Goal: Answer question/provide support: Share knowledge or assist other users

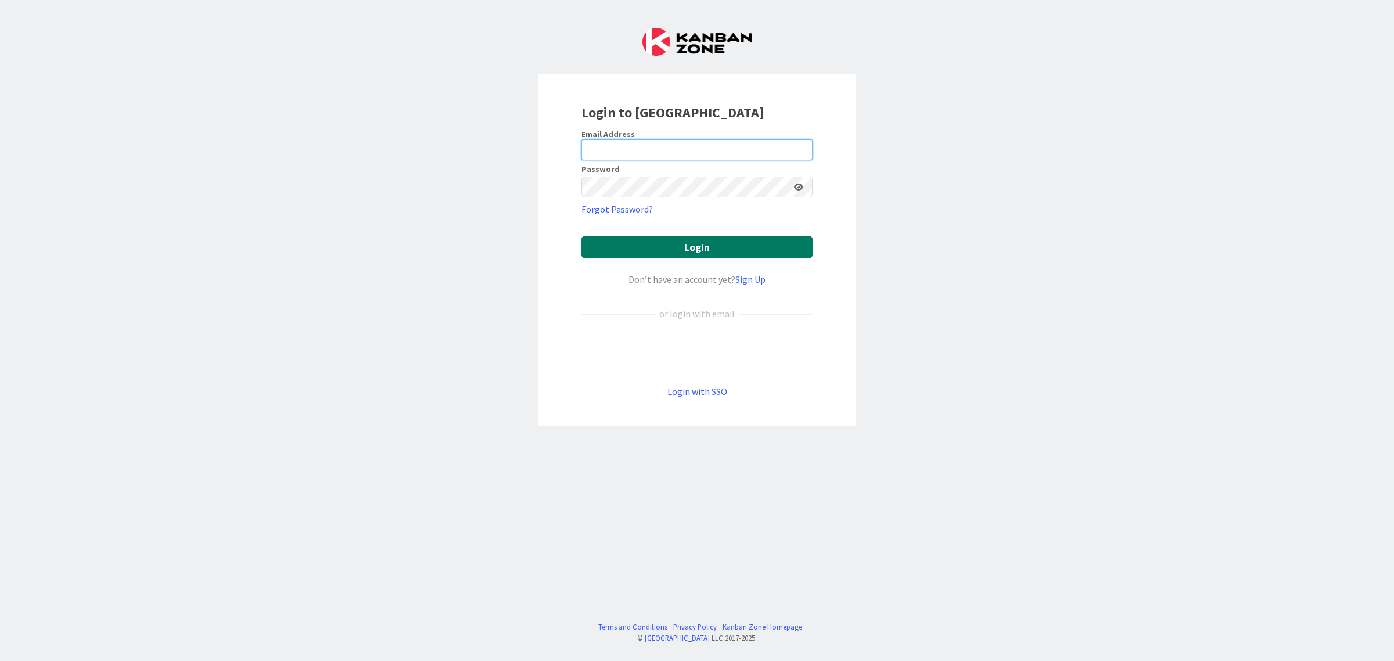
type input "[EMAIL_ADDRESS][DOMAIN_NAME]"
click at [681, 252] on button "Login" at bounding box center [696, 247] width 231 height 23
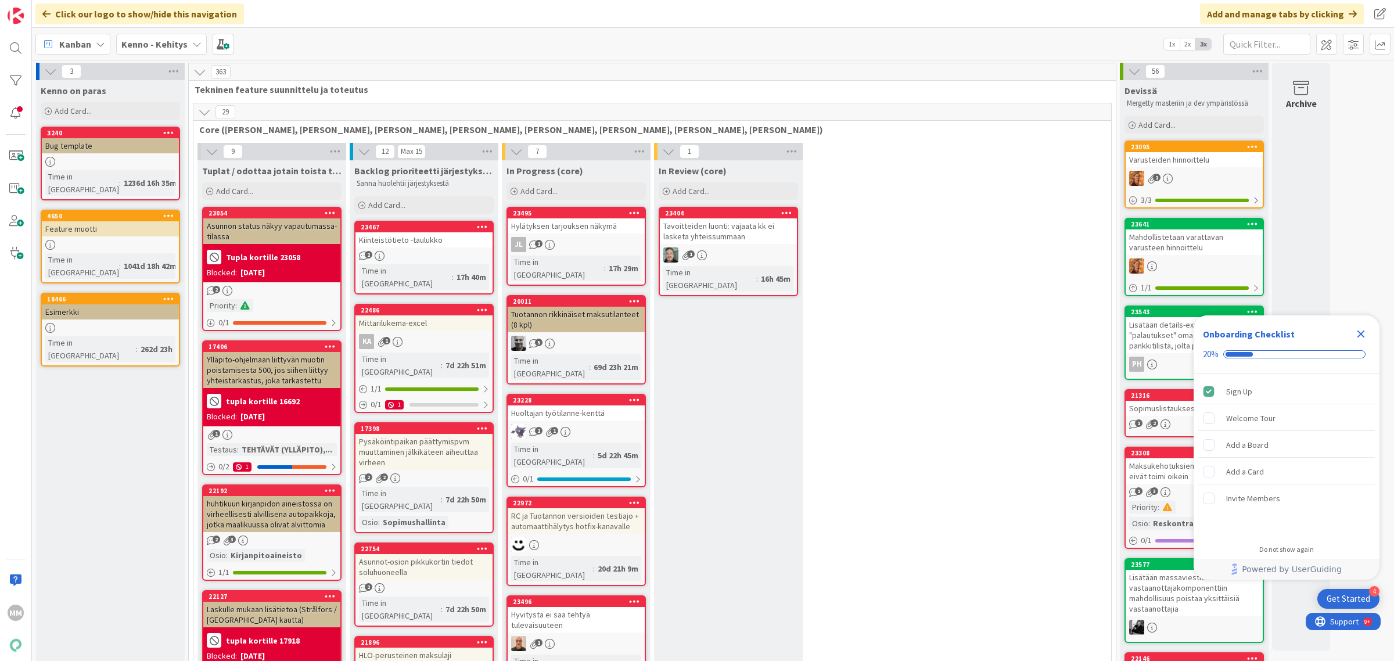
click at [147, 54] on div "Kanban Kenno - Kehitys 1x 2x 3x" at bounding box center [713, 44] width 1362 height 32
click at [154, 41] on b "Kenno - Kehitys" at bounding box center [154, 44] width 66 height 12
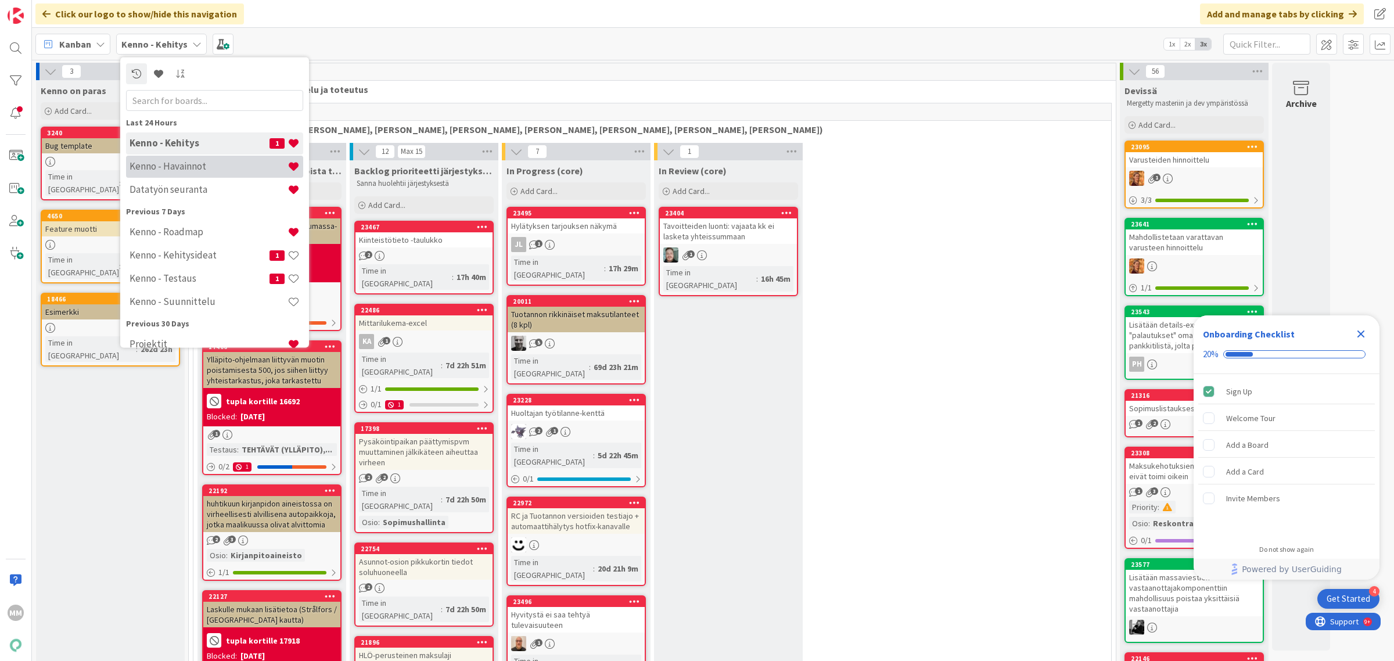
click at [193, 168] on h4 "Kenno - Havainnot" at bounding box center [209, 166] width 158 height 12
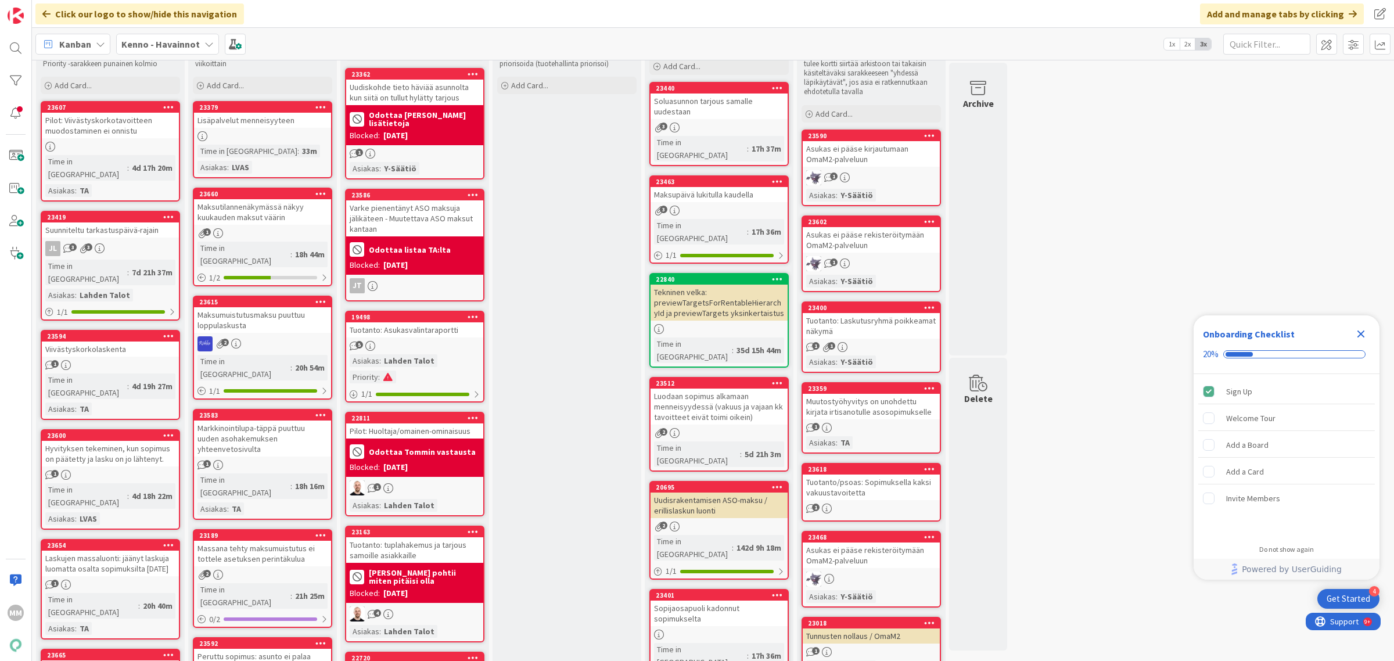
scroll to position [145, 0]
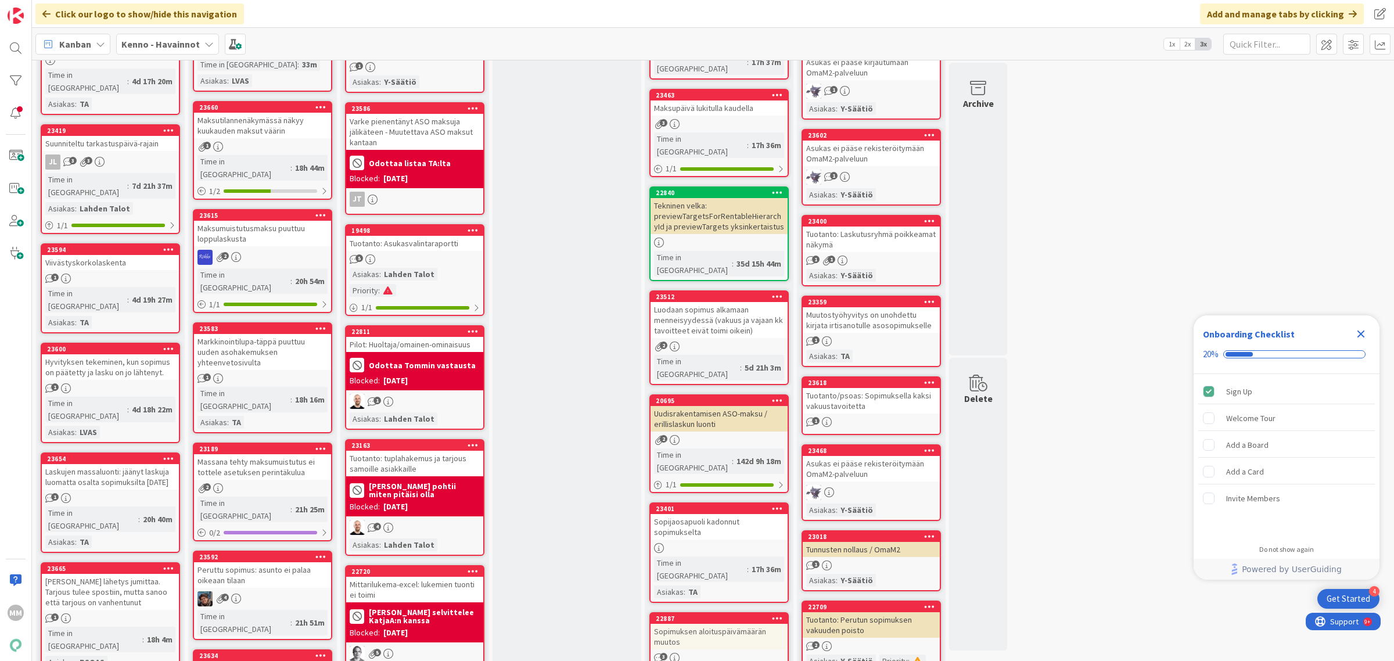
click at [131, 574] on div "Tarjouksen lähetys jumittaa. Tarjous tulee spostiin, mutta sanoo että tarjous o…" at bounding box center [110, 592] width 137 height 36
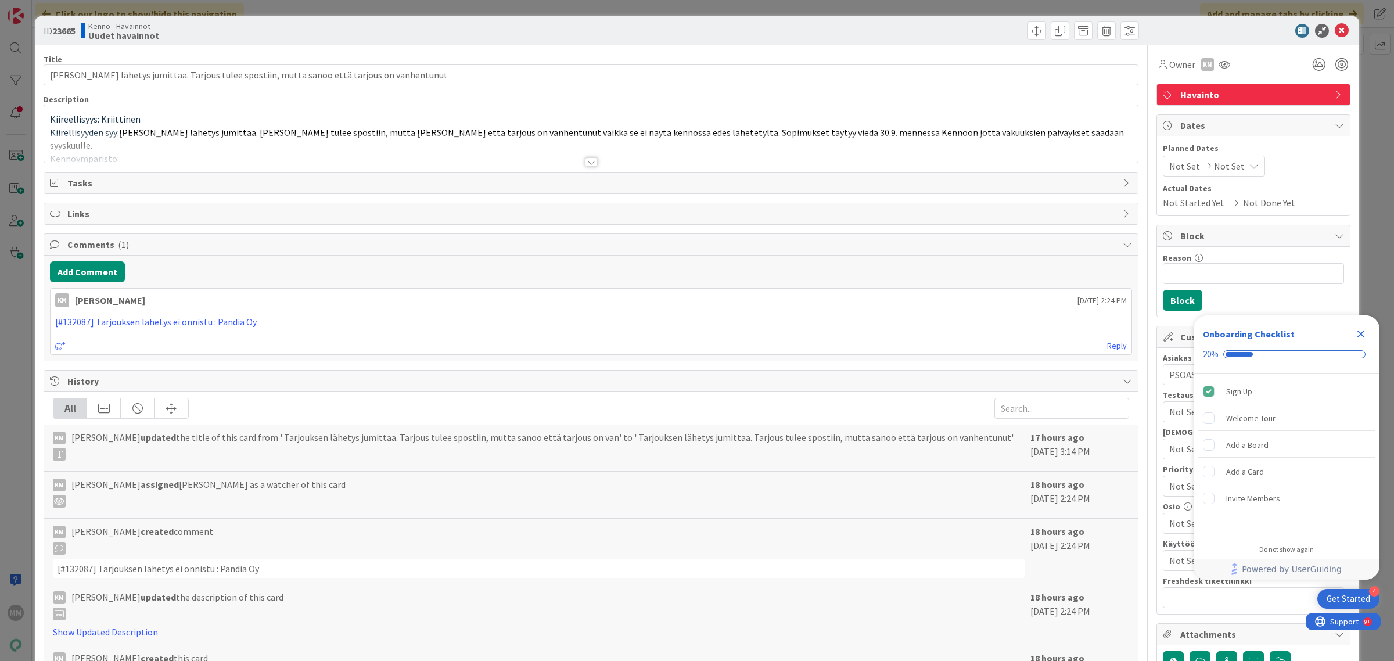
click at [585, 163] on div at bounding box center [591, 161] width 13 height 9
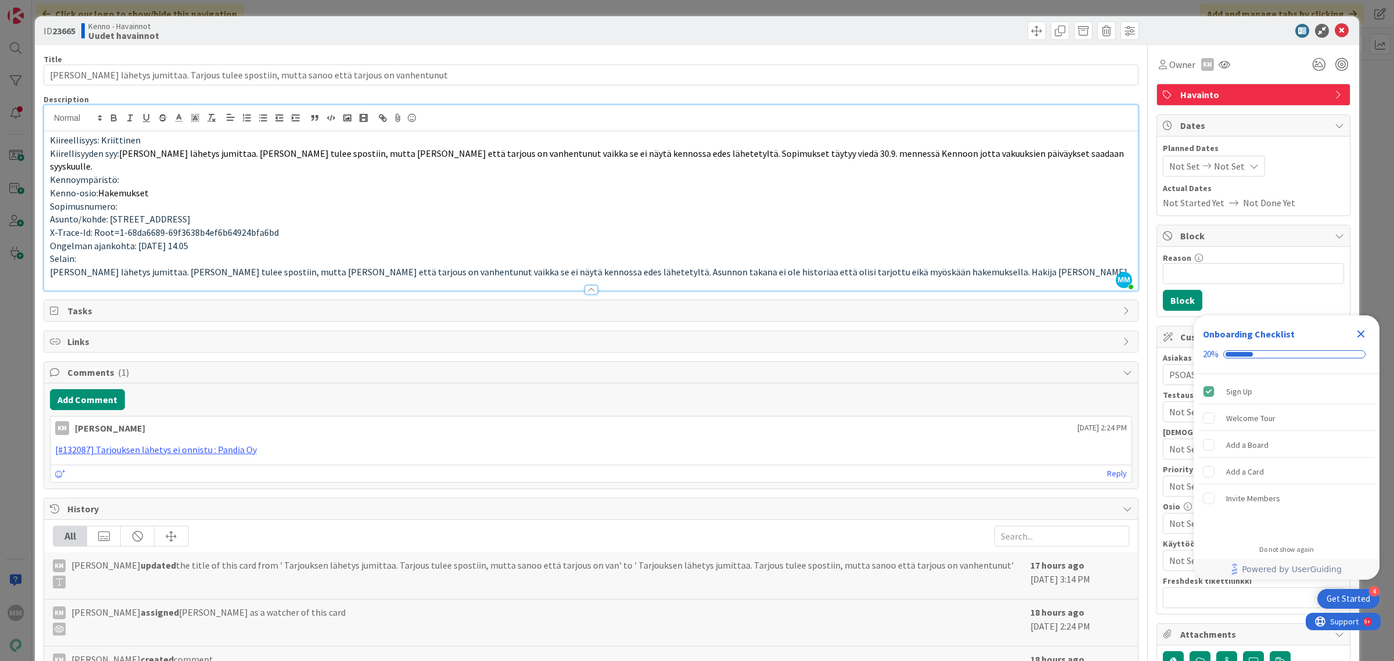
scroll to position [241, 0]
drag, startPoint x: 917, startPoint y: 257, endPoint x: 947, endPoint y: 260, distance: 30.3
click at [947, 266] on span "Tarjouksen lähetys jumittaa. Tarjous tulee spostiin, mutta sanoo että tarjous o…" at bounding box center [589, 272] width 1079 height 12
copy span "Nayomi"
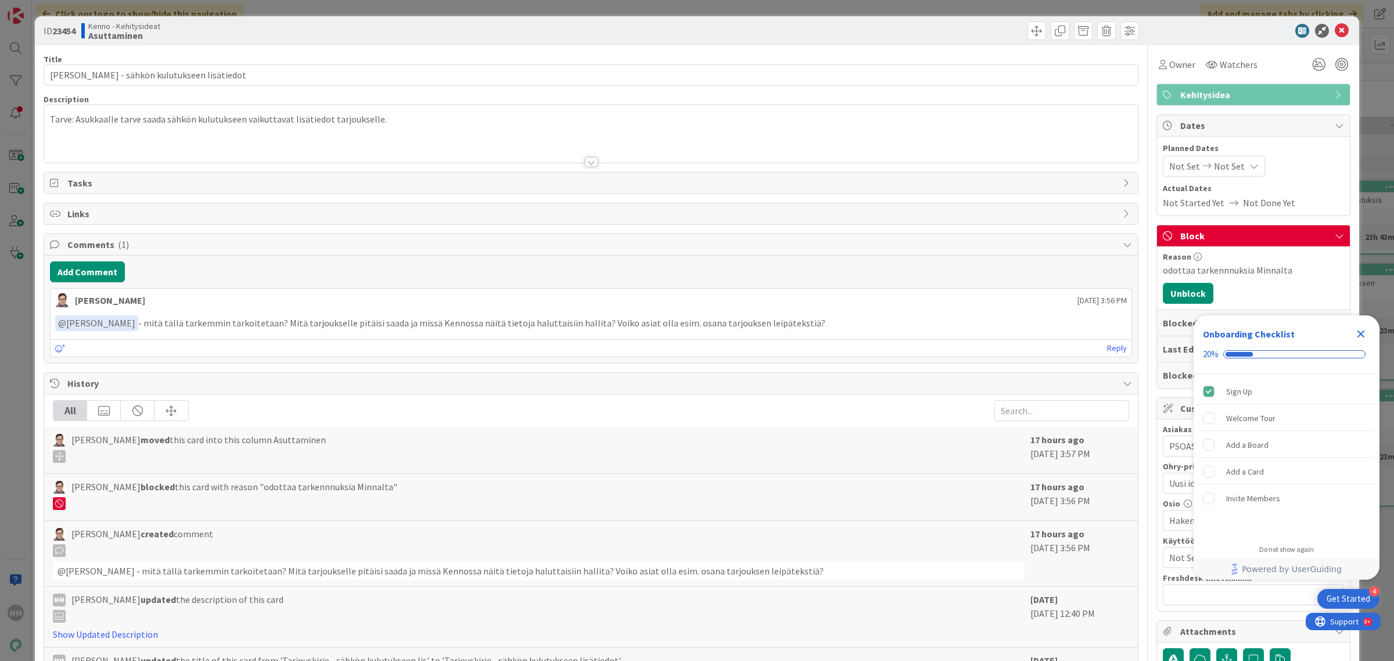
click at [517, 142] on div at bounding box center [591, 148] width 1094 height 30
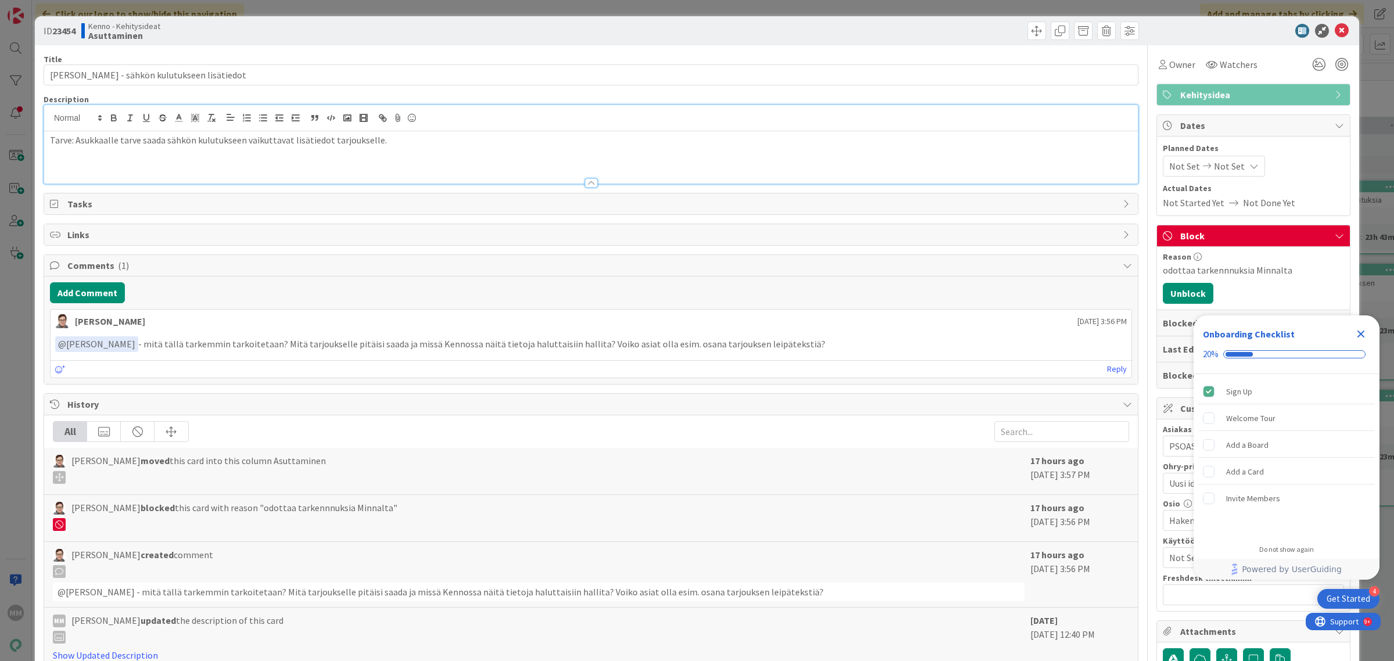
click at [408, 143] on p "Tarve: Asukkaalle tarve saada sähkön kulutukseen vaikuttavat lisätiedot tarjouk…" at bounding box center [591, 140] width 1082 height 13
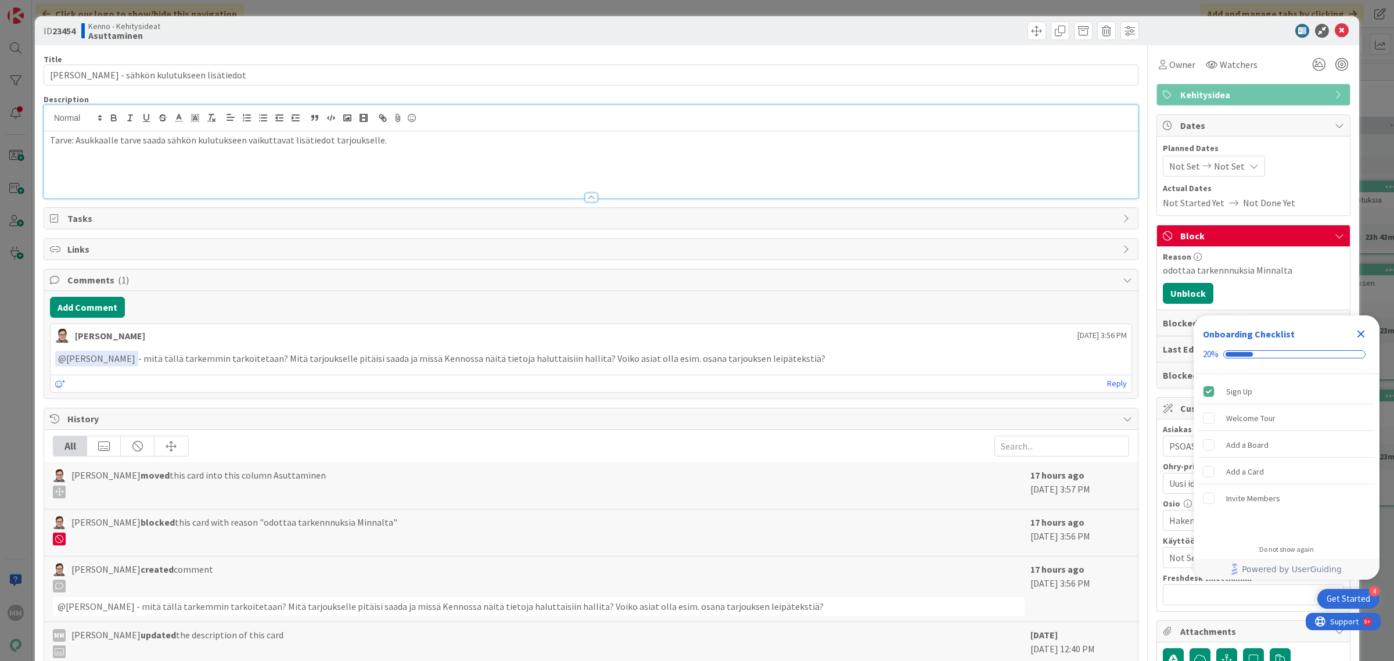
click at [213, 167] on p at bounding box center [591, 166] width 1082 height 13
drag, startPoint x: 231, startPoint y: 163, endPoint x: 39, endPoint y: 170, distance: 191.2
click at [39, 170] on div "ID 23454 Kenno - Kehitysideat Asuttaminen Title 44 / 128 Tarjouskirje - sähkön …" at bounding box center [697, 498] width 1324 height 965
click at [1366, 333] on icon "Close Checklist" at bounding box center [1361, 334] width 14 height 14
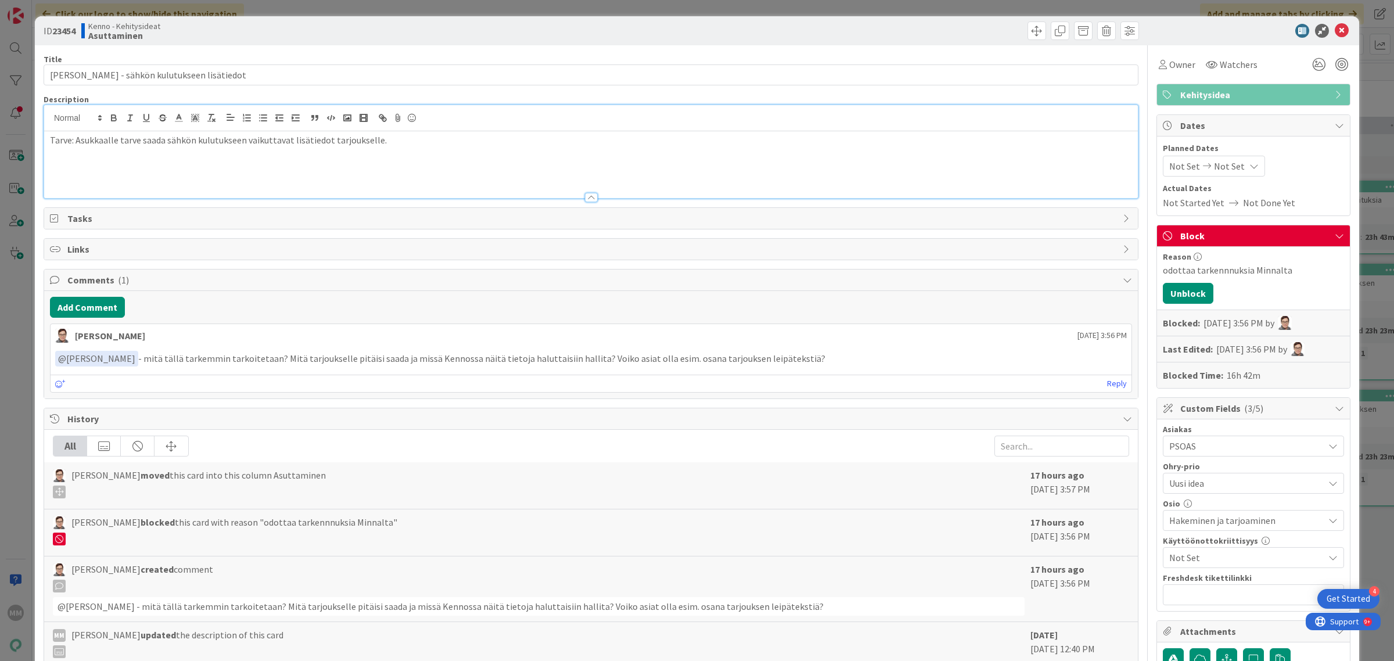
click at [404, 149] on p at bounding box center [591, 153] width 1082 height 13
click at [412, 149] on p at bounding box center [591, 153] width 1082 height 13
click at [398, 141] on p "Tarve: Asukkaalle tarve saada sähkön kulutukseen vaikuttavat lisätiedot tarjouk…" at bounding box center [591, 140] width 1082 height 13
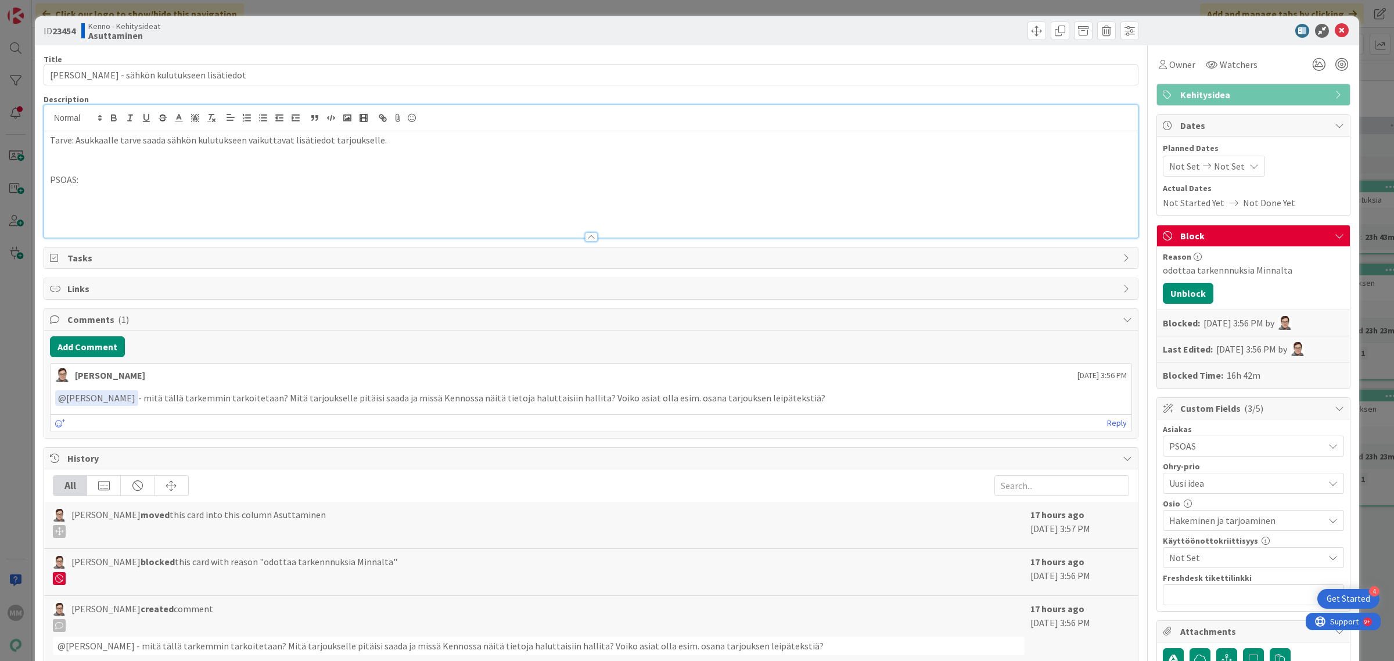
click at [134, 180] on p "PSOAS:" at bounding box center [591, 179] width 1082 height 13
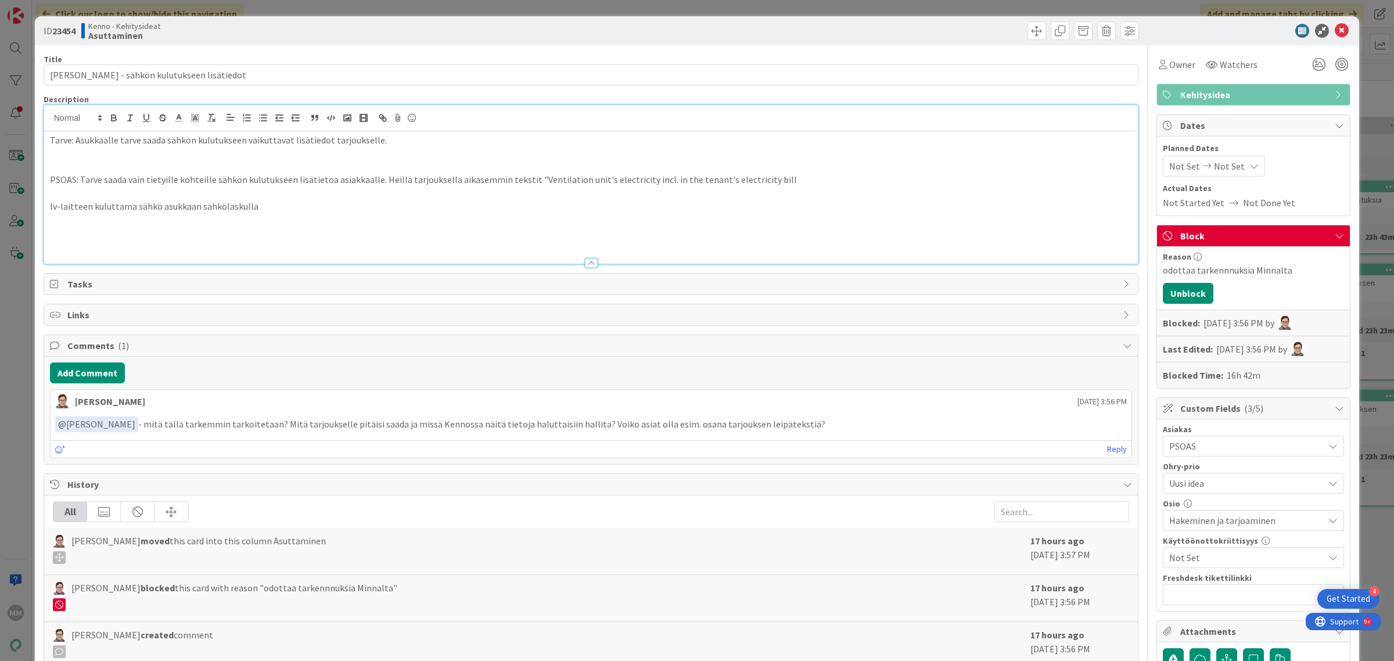
click at [771, 184] on p "PSOAS: Tarve saada vain tietyille kohteille sähkön kulutukseen lisätietoa asiak…" at bounding box center [591, 179] width 1082 height 13
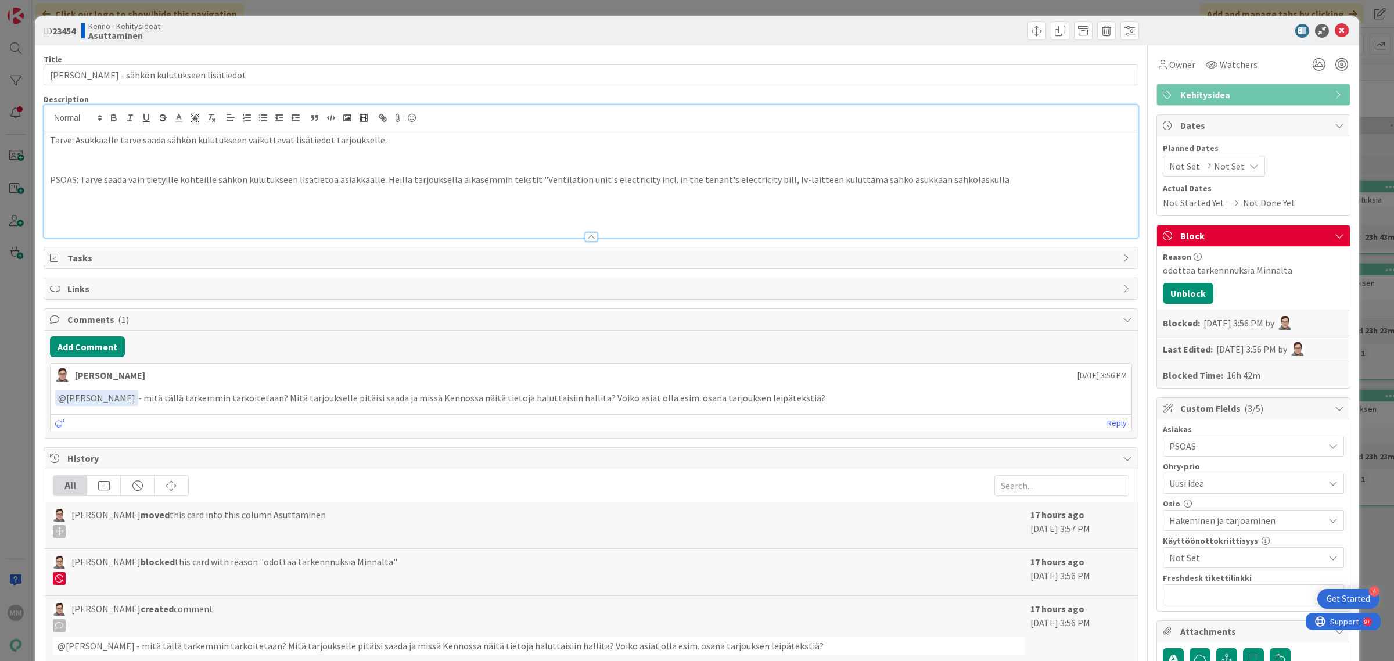
click at [969, 184] on p "PSOAS: Tarve saada vain tietyille kohteille sähkön kulutukseen lisätietoa asiak…" at bounding box center [591, 179] width 1082 height 13
click at [979, 181] on p "PSOAS: Tarve saada vain tietyille kohteille sähkön kulutukseen lisätietoa asiak…" at bounding box center [591, 179] width 1082 height 13
click at [475, 189] on p at bounding box center [591, 192] width 1082 height 13
click at [480, 181] on p "PSOAS: Tarve saada vain tietyille kohteille sähkön kulutukseen lisätietoa asiak…" at bounding box center [591, 179] width 1082 height 13
drag, startPoint x: 497, startPoint y: 184, endPoint x: 451, endPoint y: 181, distance: 46.6
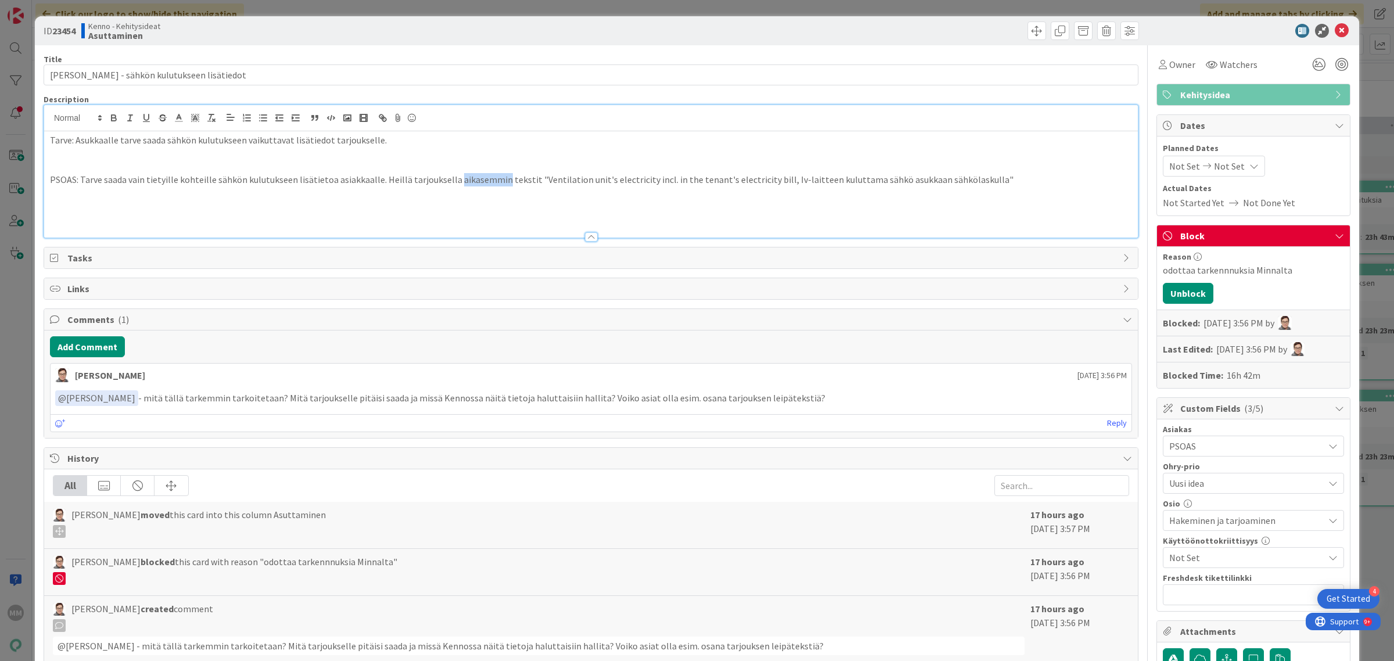
click at [451, 181] on p "PSOAS: Tarve saada vain tietyille kohteille sähkön kulutukseen lisätietoa asiak…" at bounding box center [591, 179] width 1082 height 13
click at [375, 182] on p "PSOAS: Tarve saada vain tietyille kohteille sähkön kulutukseen lisätietoa asiak…" at bounding box center [591, 179] width 1082 height 13
click at [561, 196] on p at bounding box center [591, 192] width 1082 height 13
click at [997, 205] on p at bounding box center [591, 206] width 1082 height 13
click at [87, 346] on button "Add Comment" at bounding box center [87, 346] width 75 height 21
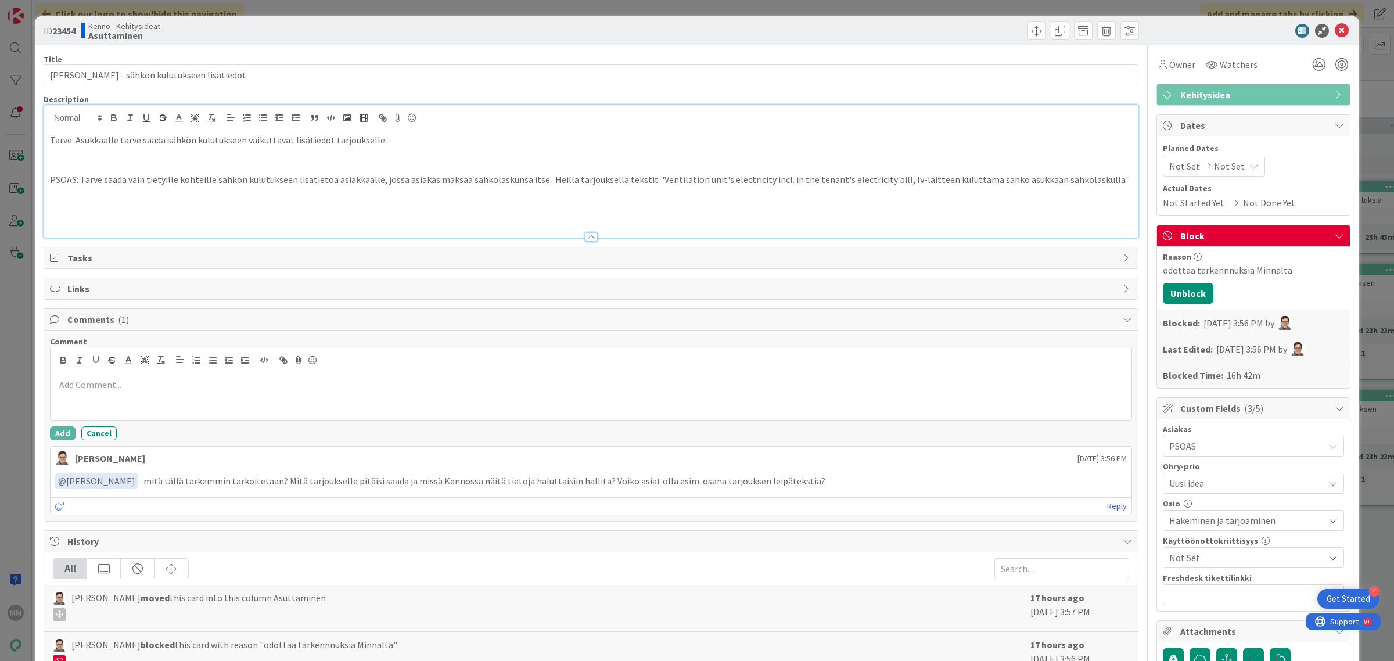
click at [100, 391] on p at bounding box center [591, 384] width 1072 height 13
click at [176, 408] on div "@sanna Sanna Mattila" at bounding box center [591, 396] width 1081 height 46
click at [177, 181] on p "PSOAS: Tarve saada vain tietyille kohteille sähkön kulutukseen lisätietoa asiak…" at bounding box center [591, 179] width 1082 height 13
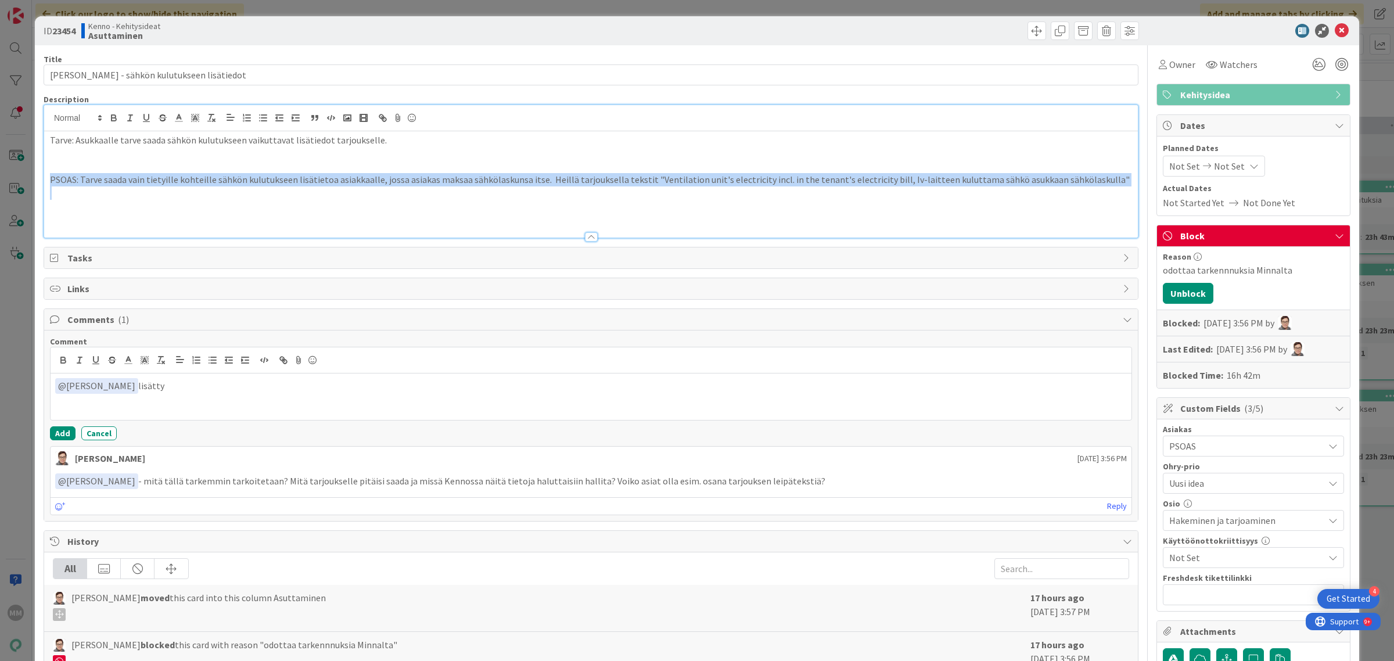
click at [177, 181] on p "PSOAS: Tarve saada vain tietyille kohteille sähkön kulutukseen lisätietoa asiak…" at bounding box center [591, 179] width 1082 height 13
copy p "PSOAS: Tarve saada vain tietyille kohteille sähkön kulutukseen lisätietoa asiak…"
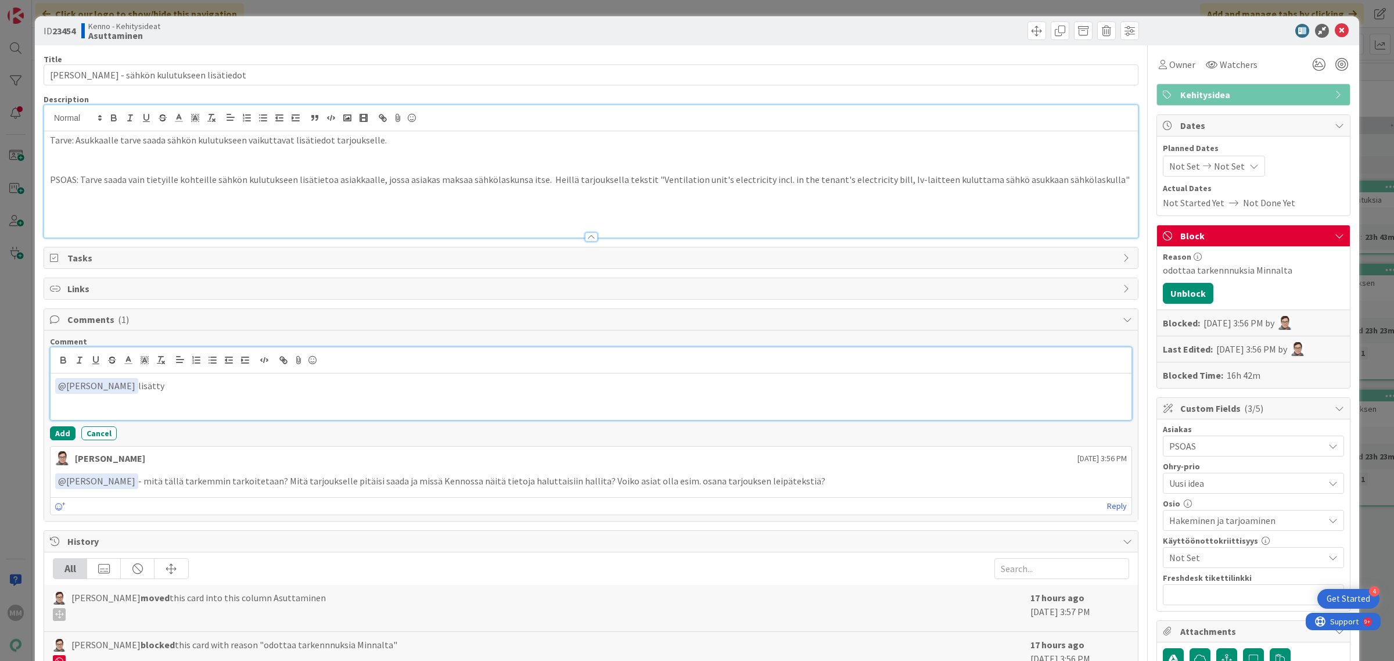
click at [175, 383] on p "﻿ @ Sanna Mattila ﻿ lisätty" at bounding box center [591, 386] width 1072 height 16
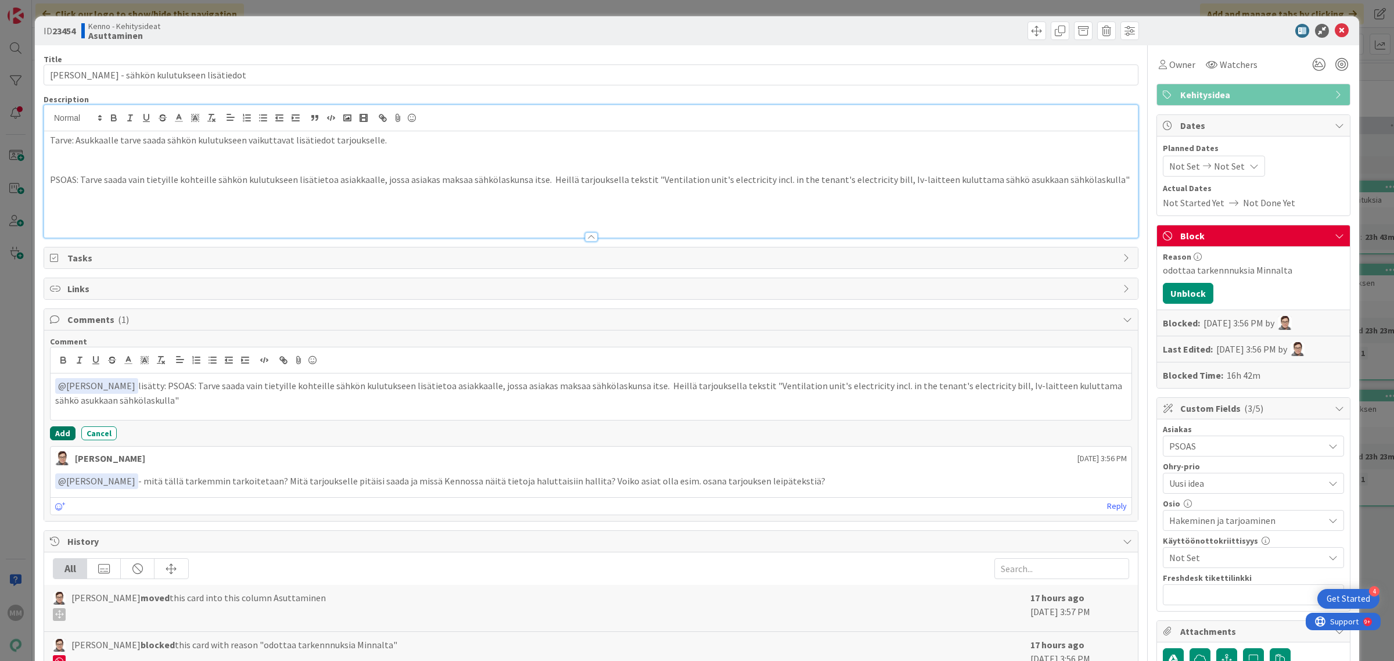
click at [63, 431] on button "Add" at bounding box center [63, 433] width 26 height 14
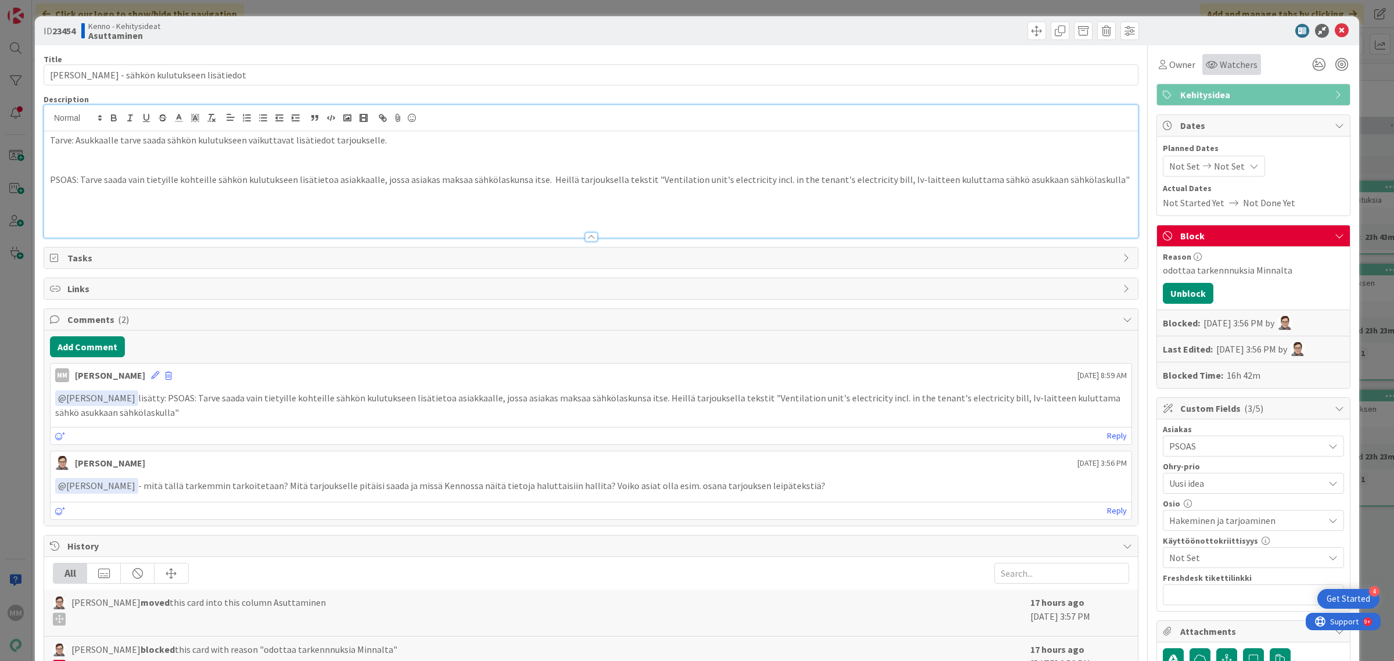
click at [1239, 67] on span "Watchers" at bounding box center [1239, 65] width 38 height 14
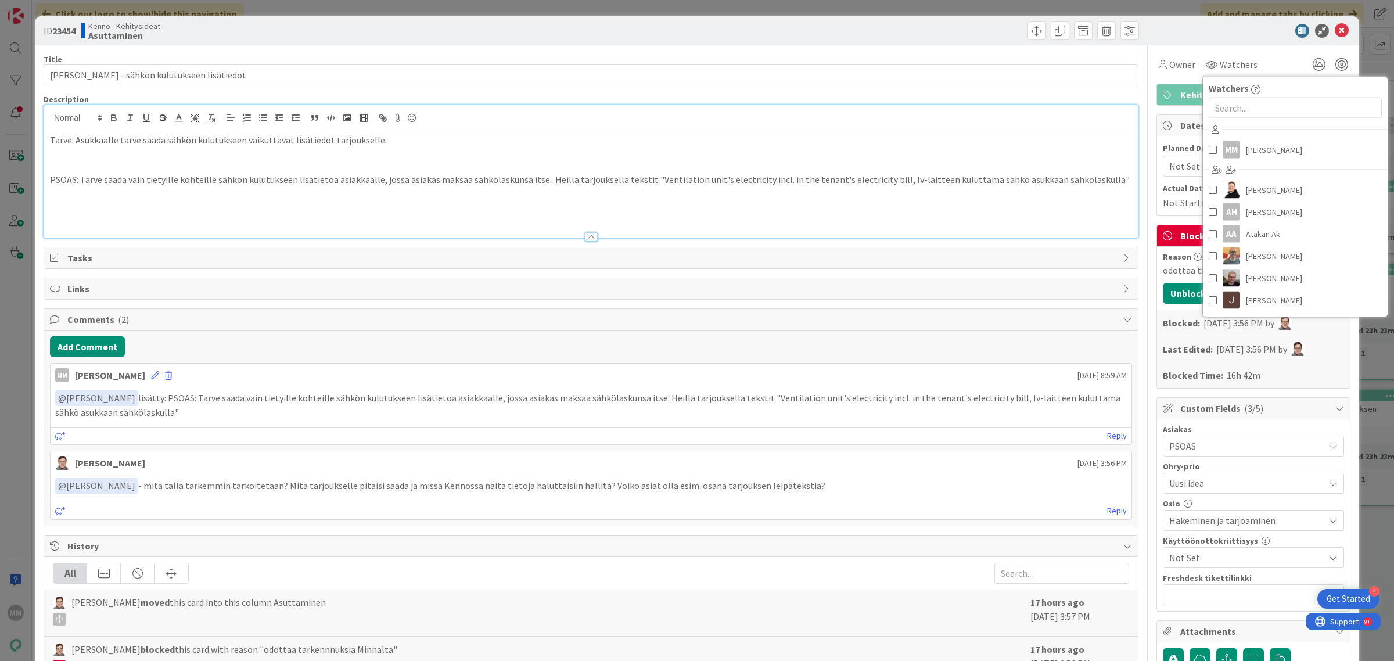
click at [1275, 59] on div "Owner Watchers Watchers MM Minna Määttä Ansu Nevalainen AH Anu Hievanen AA Atak…" at bounding box center [1253, 64] width 194 height 21
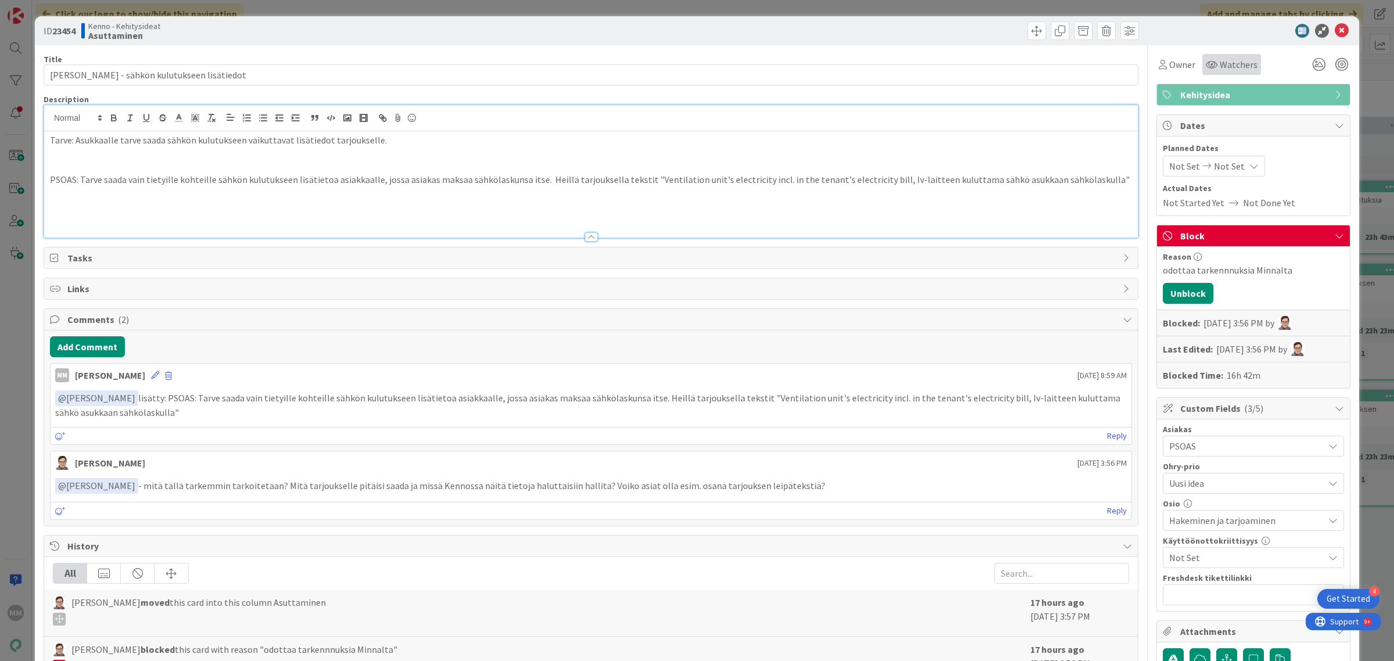
click at [1226, 64] on span "Watchers" at bounding box center [1239, 65] width 38 height 14
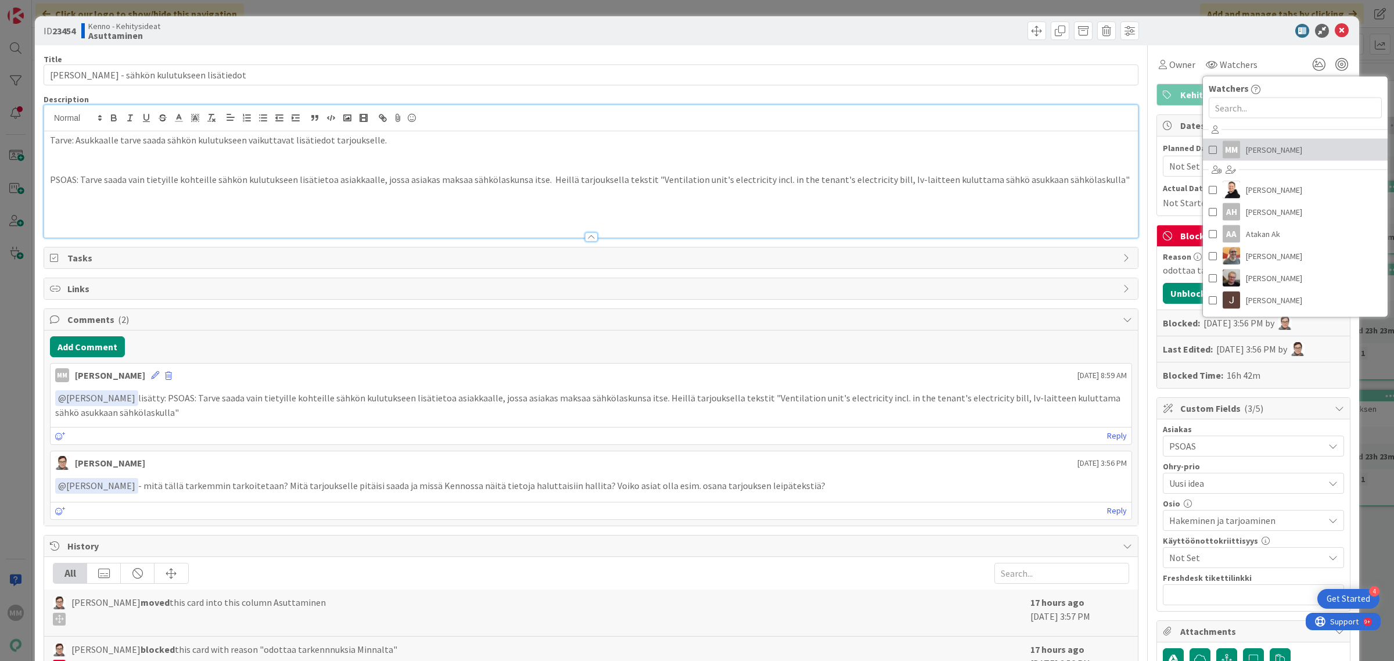
click at [1209, 149] on span at bounding box center [1213, 149] width 8 height 17
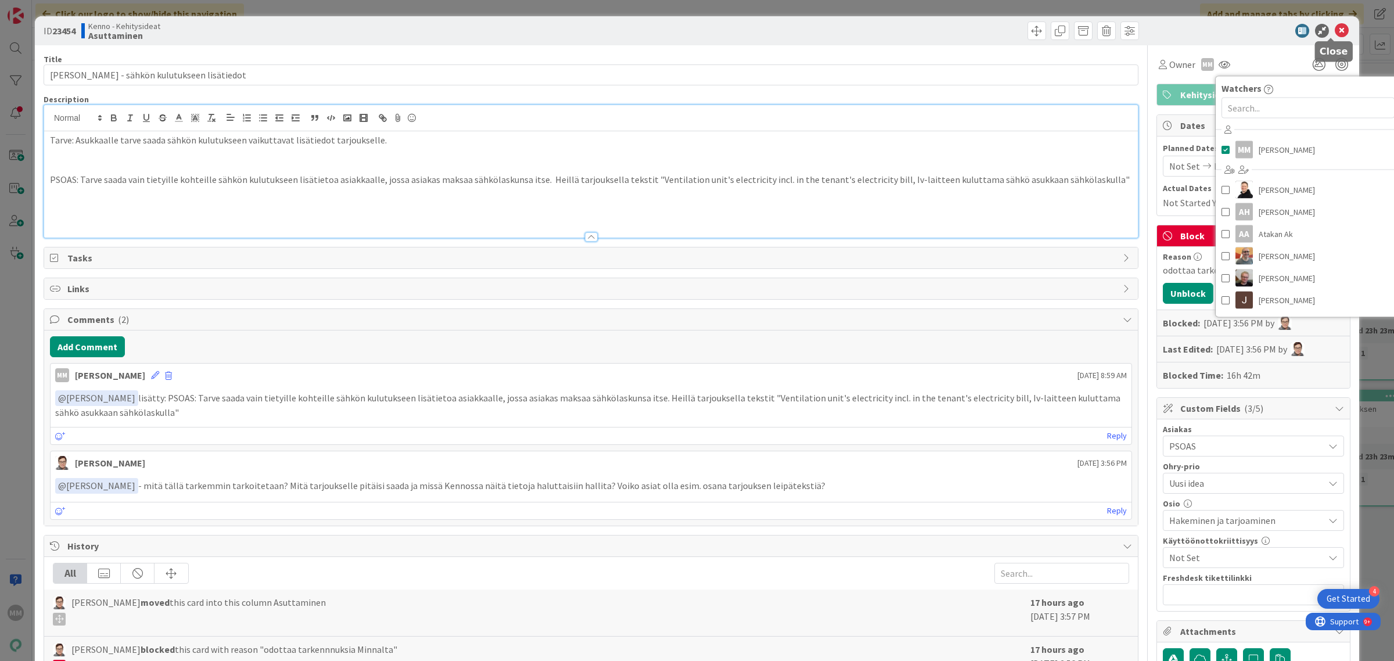
click at [1337, 29] on icon at bounding box center [1342, 31] width 14 height 14
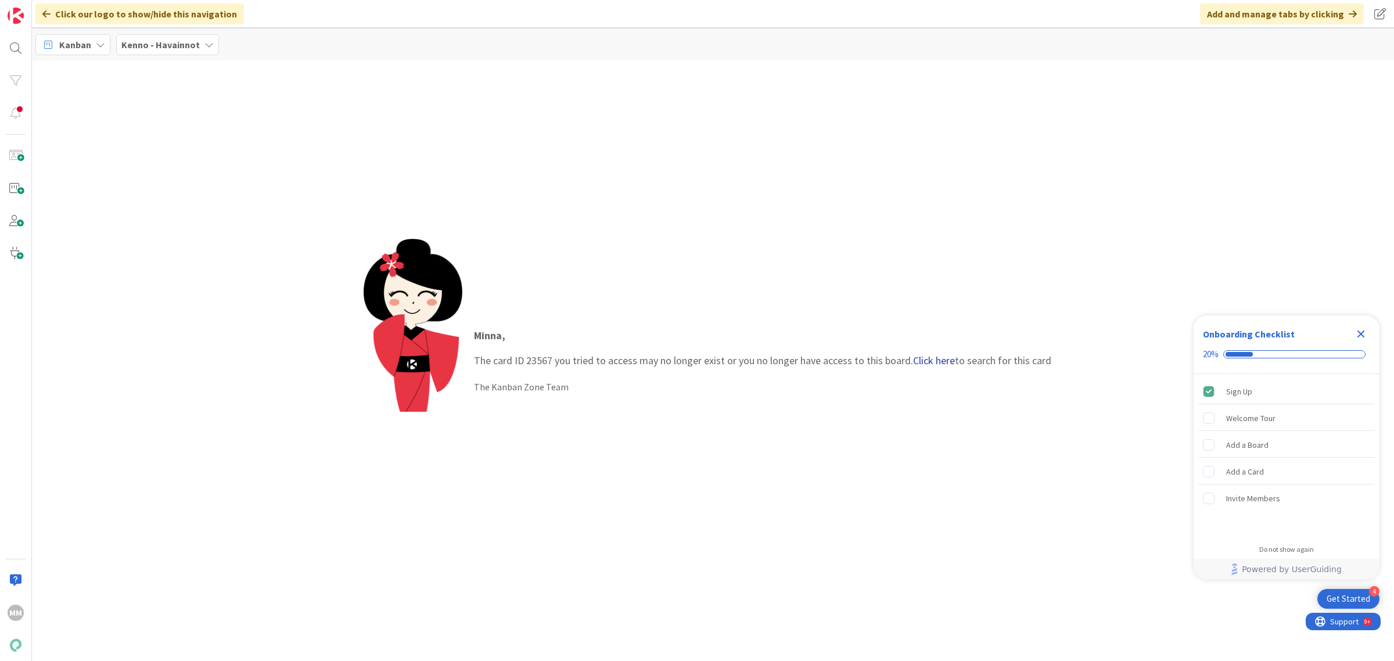
click at [928, 364] on link "Click here" at bounding box center [934, 360] width 42 height 13
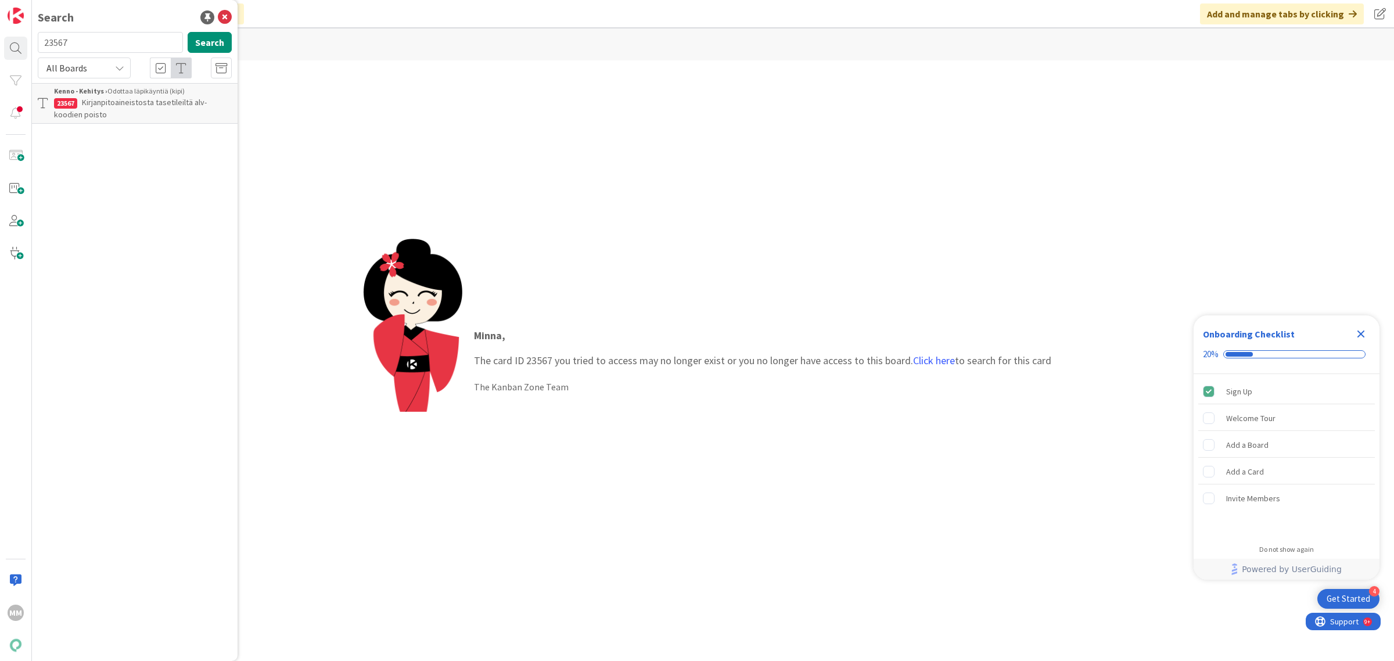
click at [127, 105] on span "Kirjanpitoaineistosta tasetileiltä alv-koodien poisto" at bounding box center [130, 108] width 153 height 23
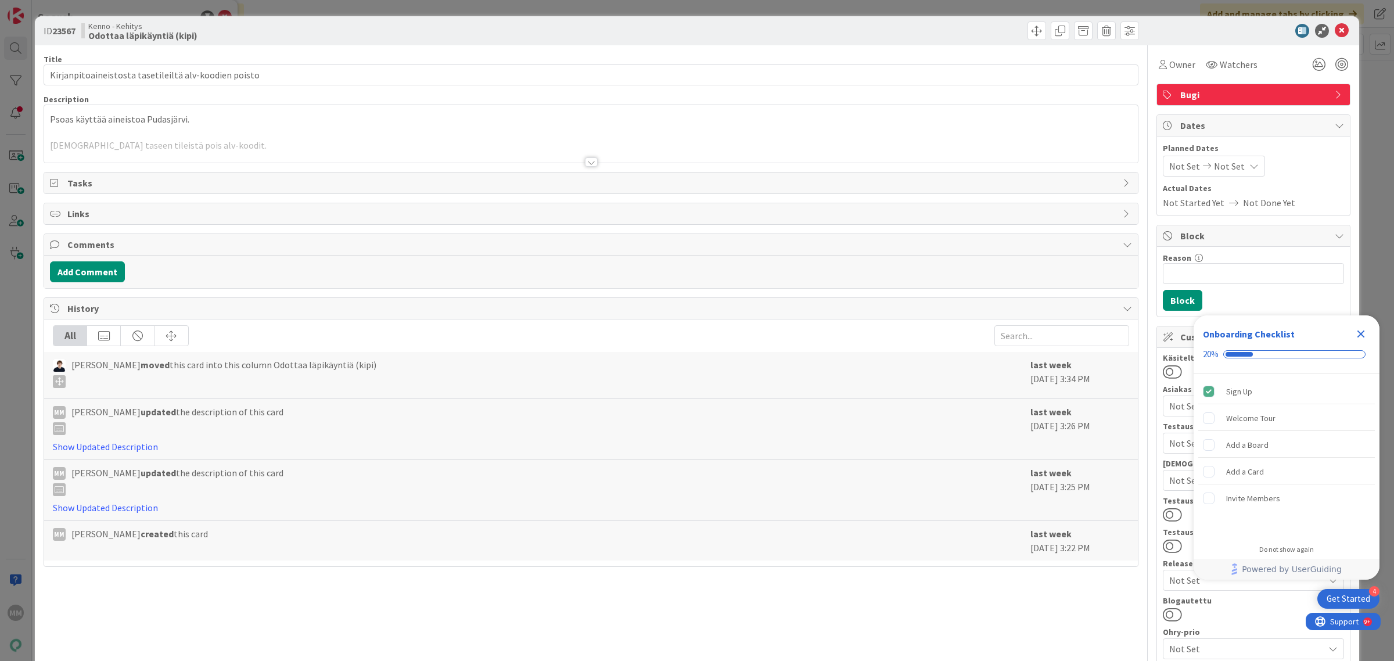
click at [1363, 332] on icon "Close Checklist" at bounding box center [1361, 334] width 8 height 8
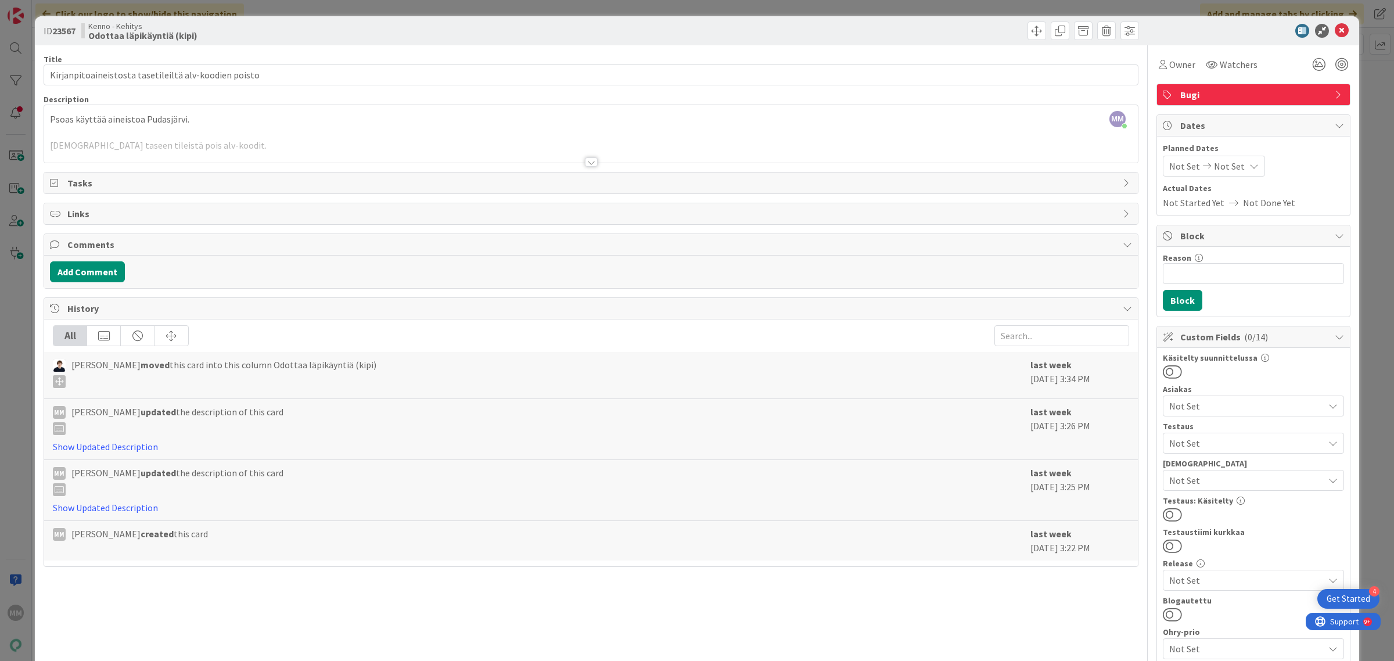
click at [585, 164] on div at bounding box center [591, 161] width 13 height 9
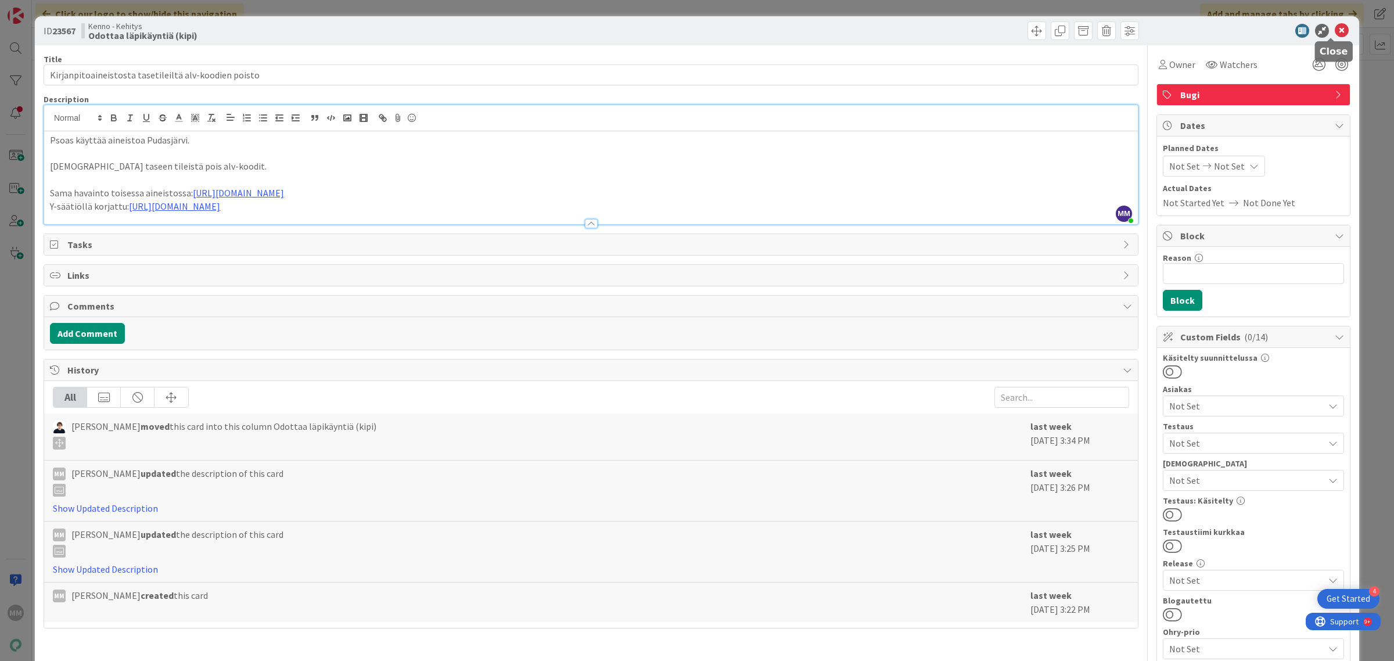
drag, startPoint x: 1328, startPoint y: 29, endPoint x: 1331, endPoint y: 45, distance: 16.5
click at [1335, 29] on icon at bounding box center [1342, 31] width 14 height 14
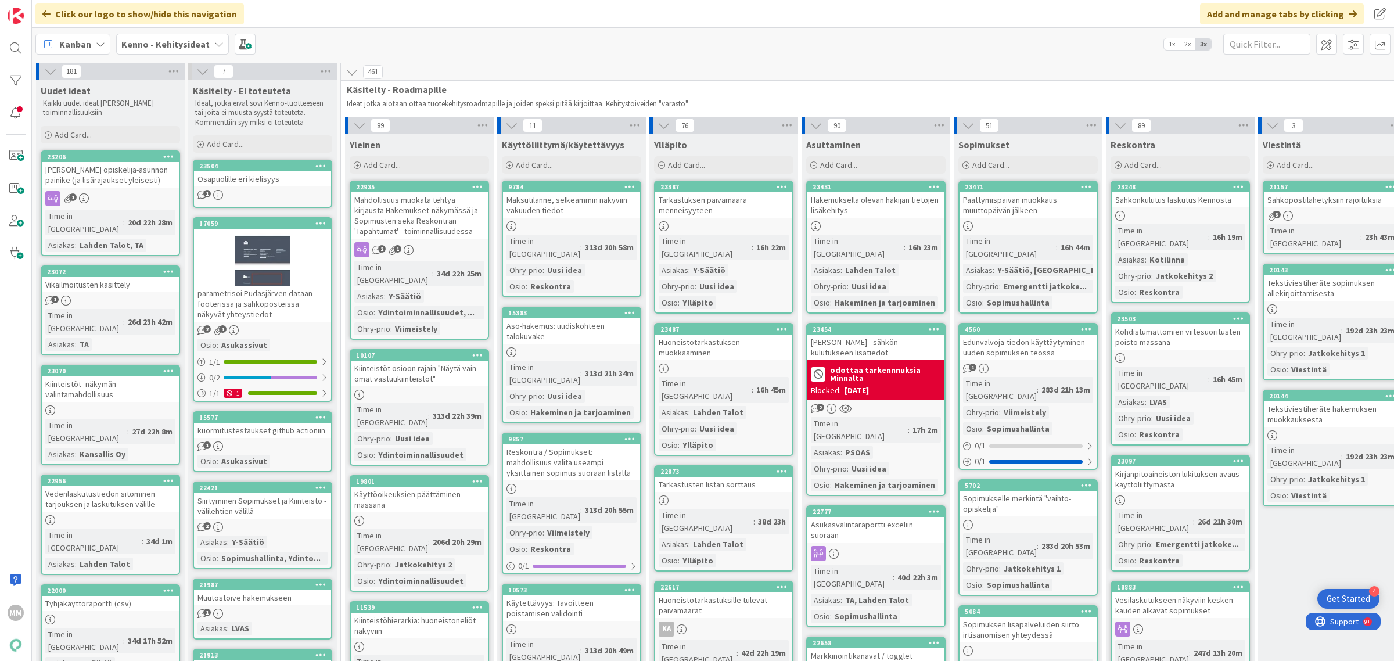
click at [181, 42] on b "Kenno - Kehitysideat" at bounding box center [165, 44] width 88 height 12
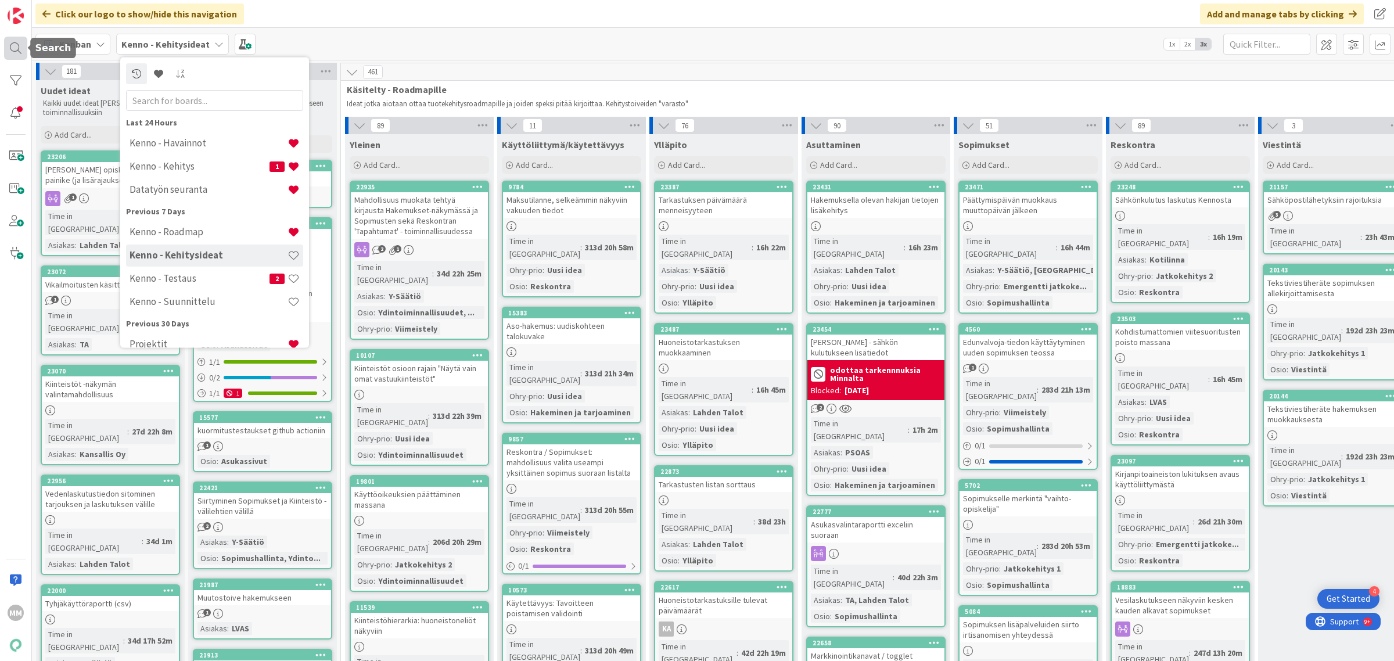
click at [13, 42] on div at bounding box center [15, 48] width 23 height 23
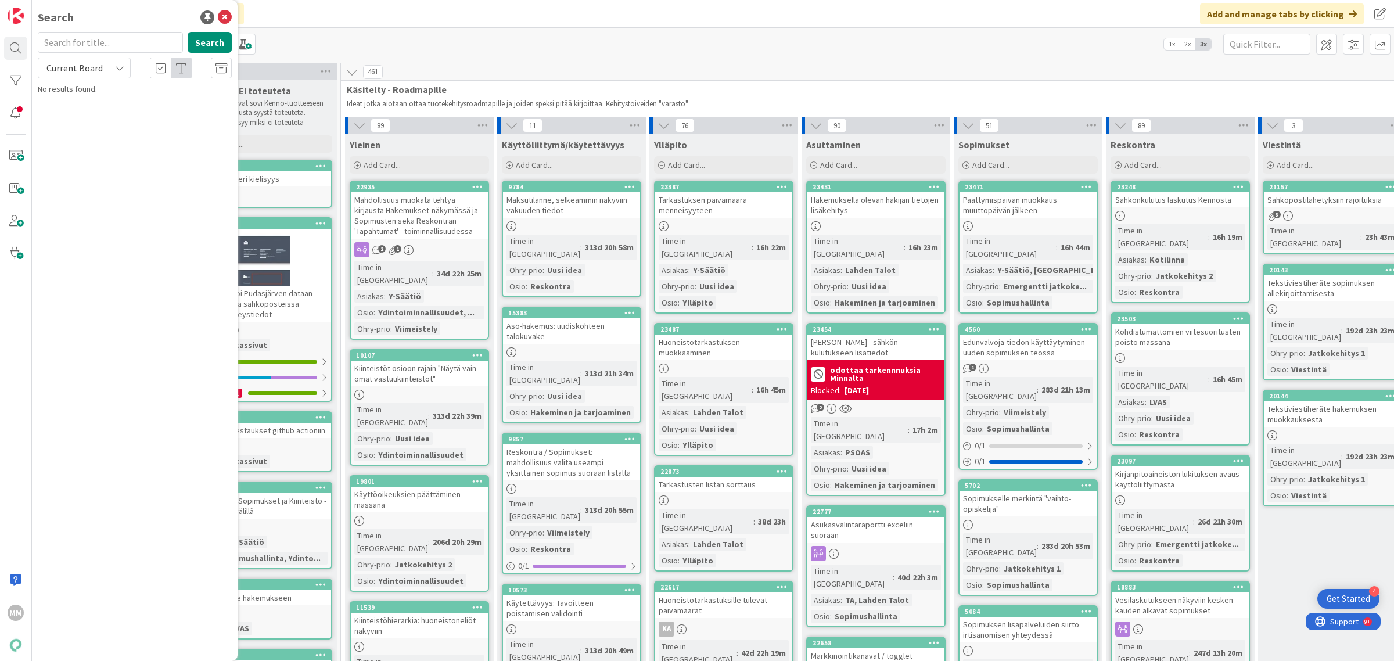
click at [114, 42] on input "text" at bounding box center [110, 42] width 145 height 21
type input "psoas"
click at [94, 73] on span "Current Board" at bounding box center [74, 68] width 56 height 12
click at [105, 114] on span "All Boards" at bounding box center [104, 115] width 121 height 17
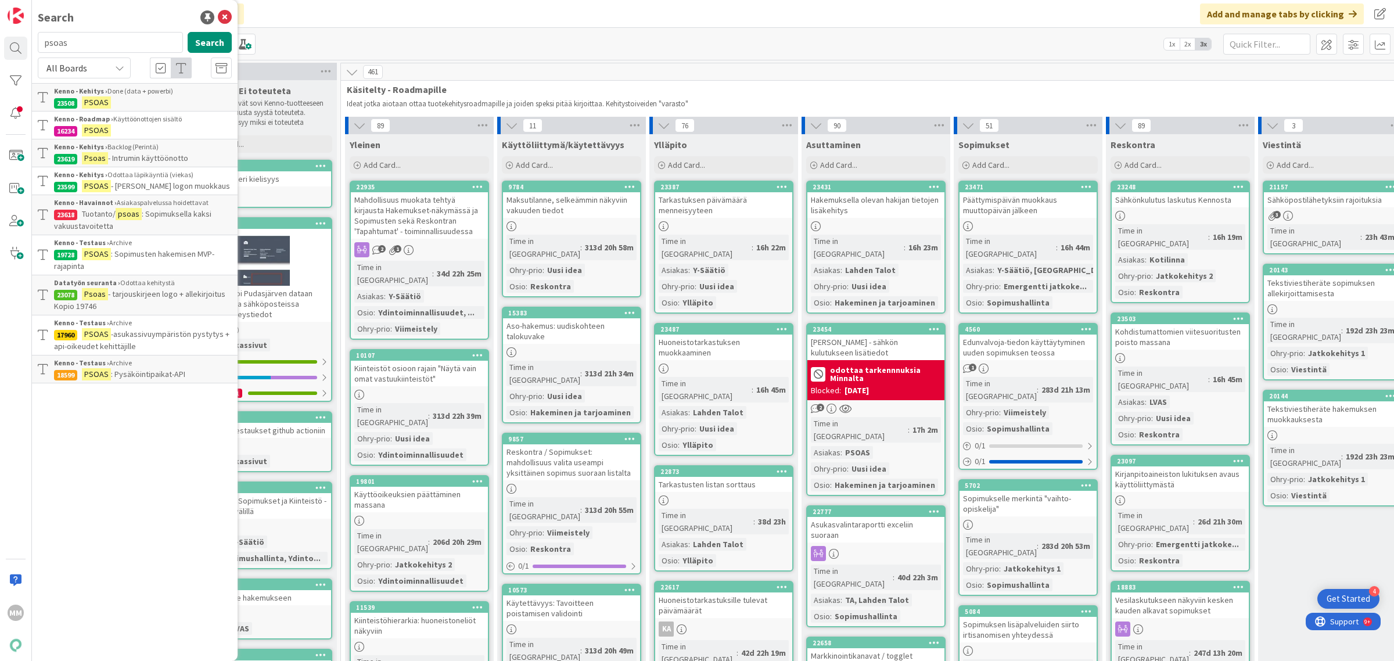
click at [170, 179] on div "Kenno - Kehitys › Odottaa läpikäyntiä (viekas)" at bounding box center [143, 175] width 178 height 10
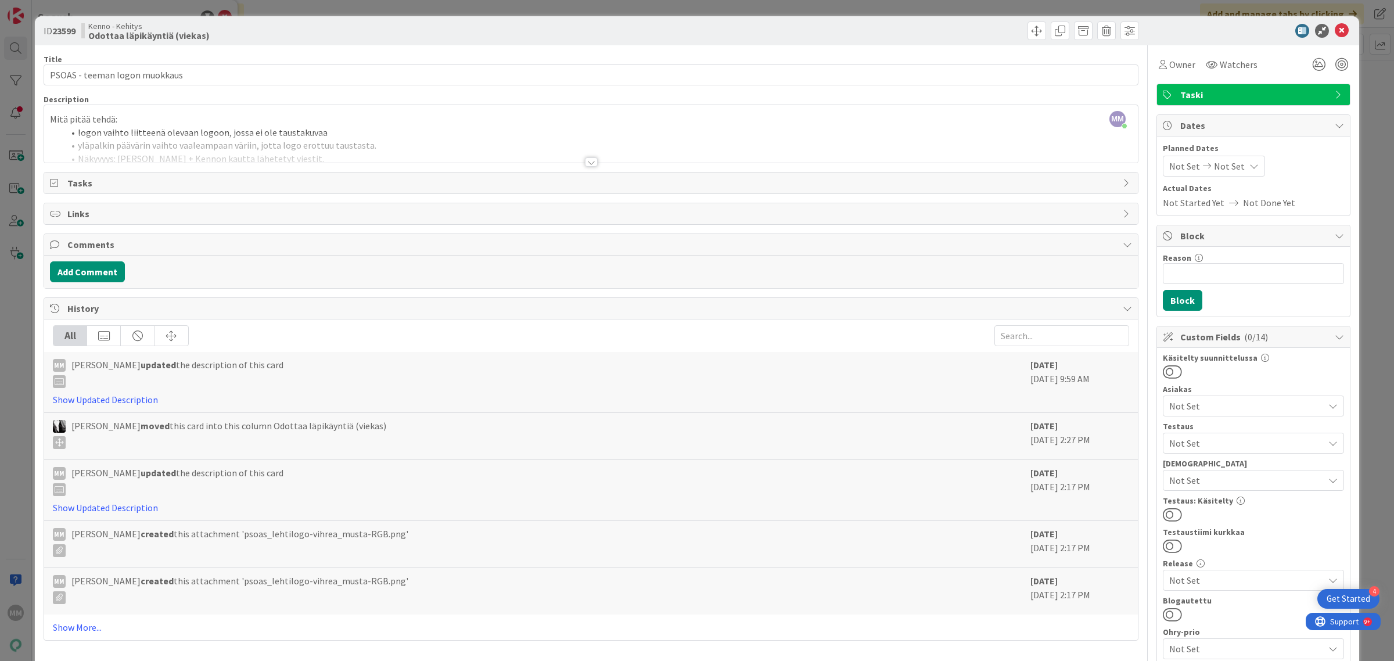
click at [587, 164] on div at bounding box center [591, 161] width 13 height 9
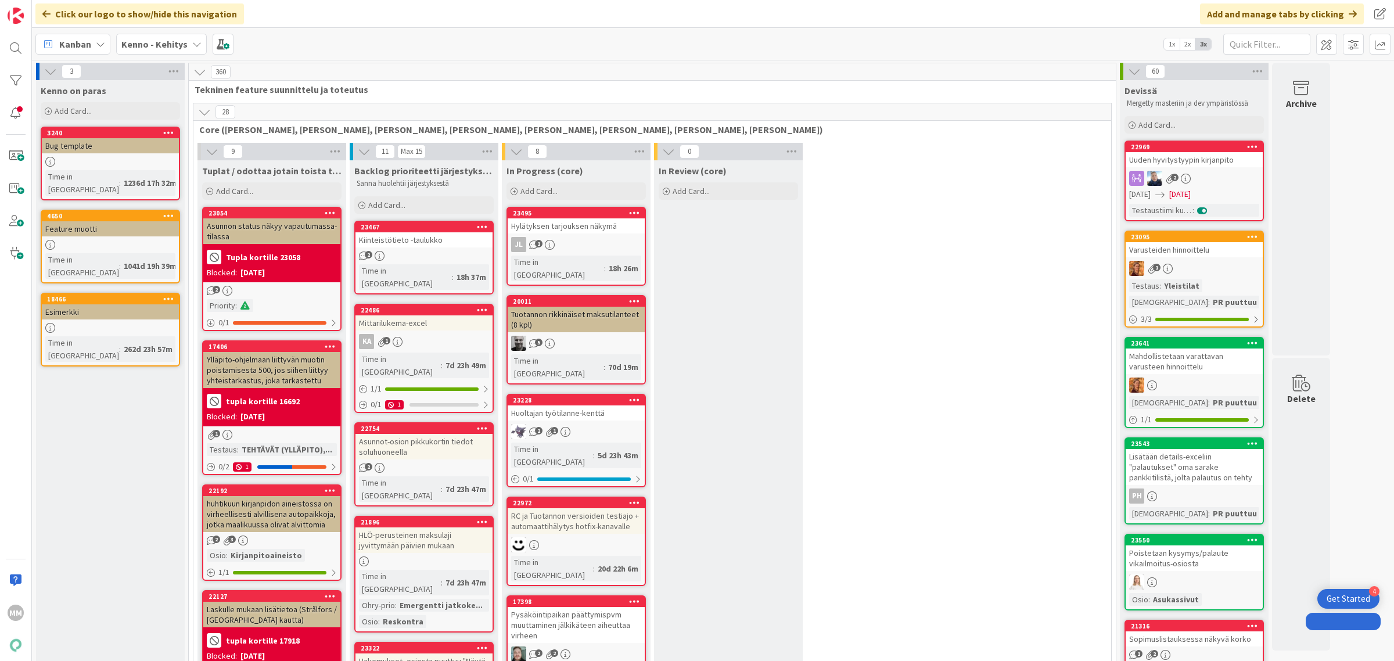
click at [178, 42] on b "Kenno - Kehitys" at bounding box center [154, 44] width 66 height 12
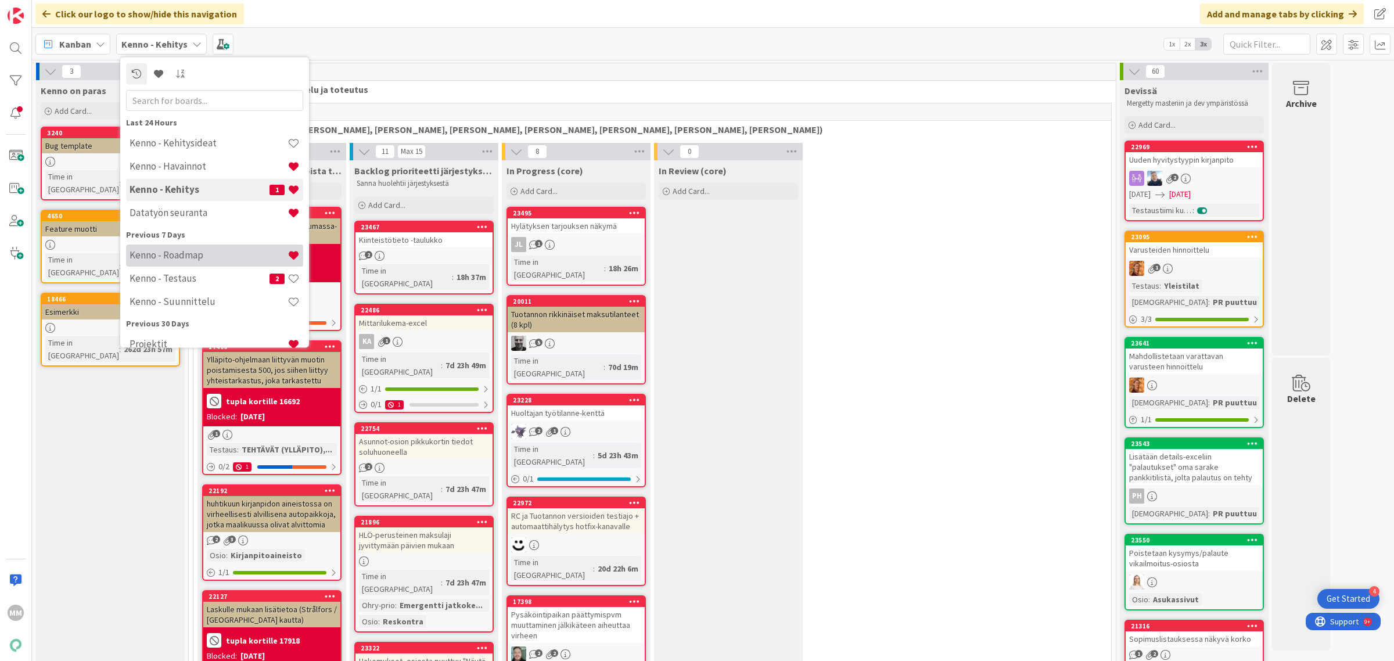
click at [198, 251] on h4 "Kenno - Roadmap" at bounding box center [209, 255] width 158 height 12
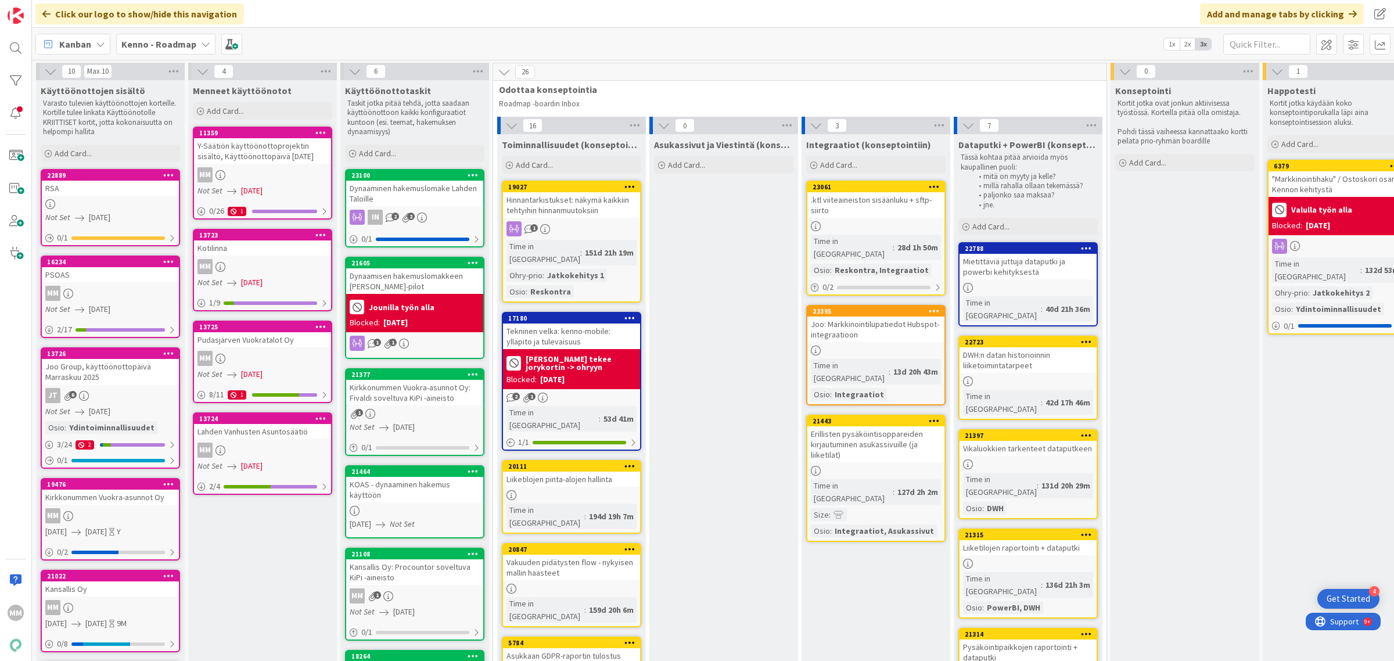
click at [84, 44] on span "Kanban" at bounding box center [75, 44] width 32 height 14
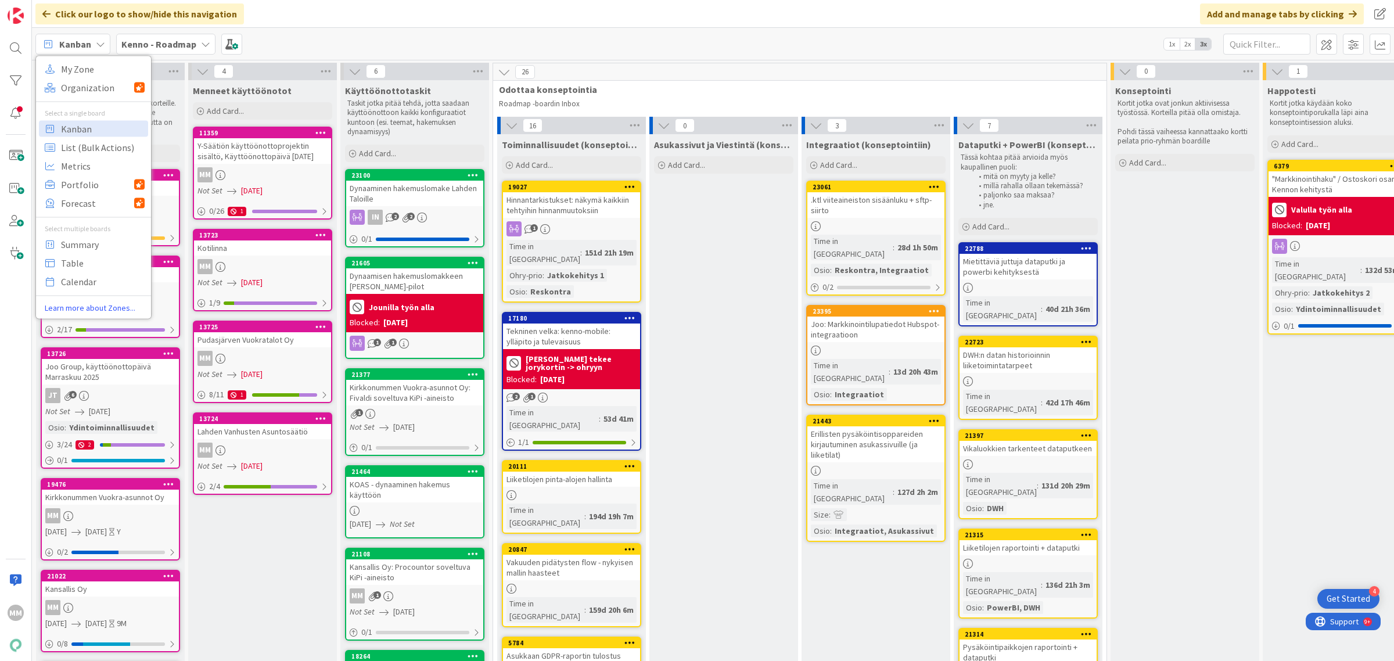
click at [84, 44] on span "Kanban" at bounding box center [75, 44] width 32 height 14
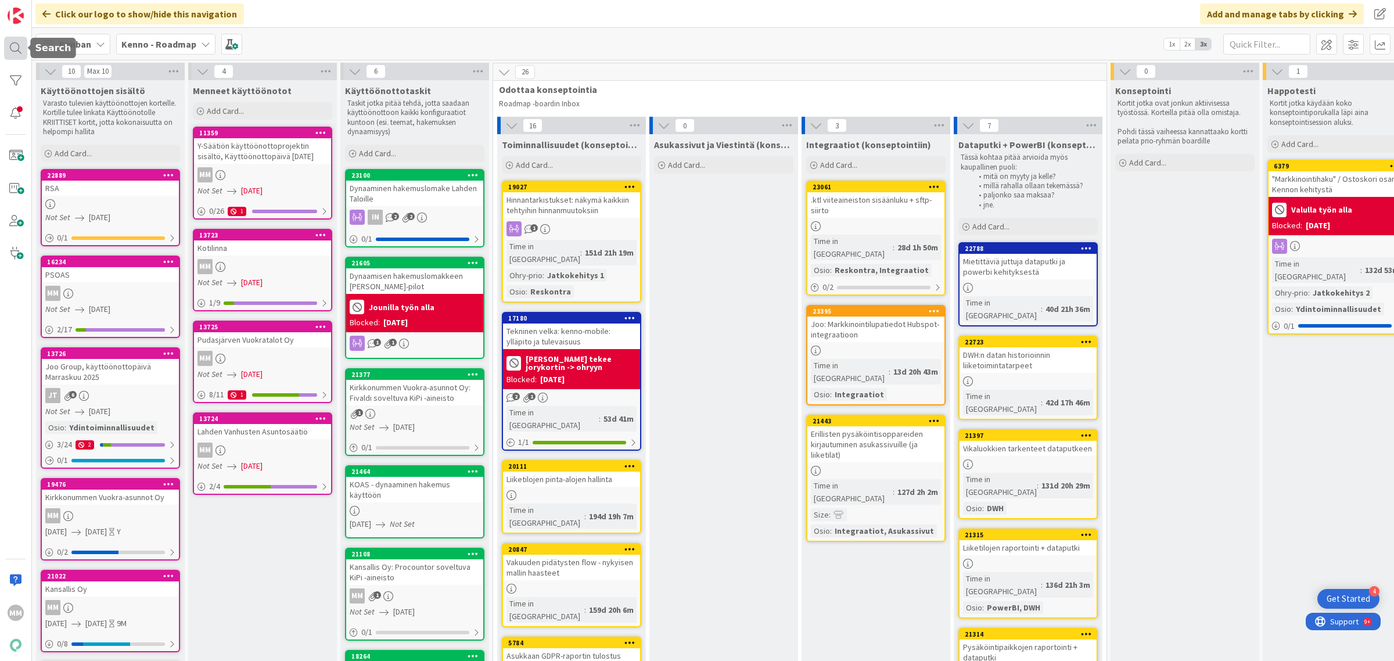
click at [24, 38] on div at bounding box center [15, 48] width 23 height 23
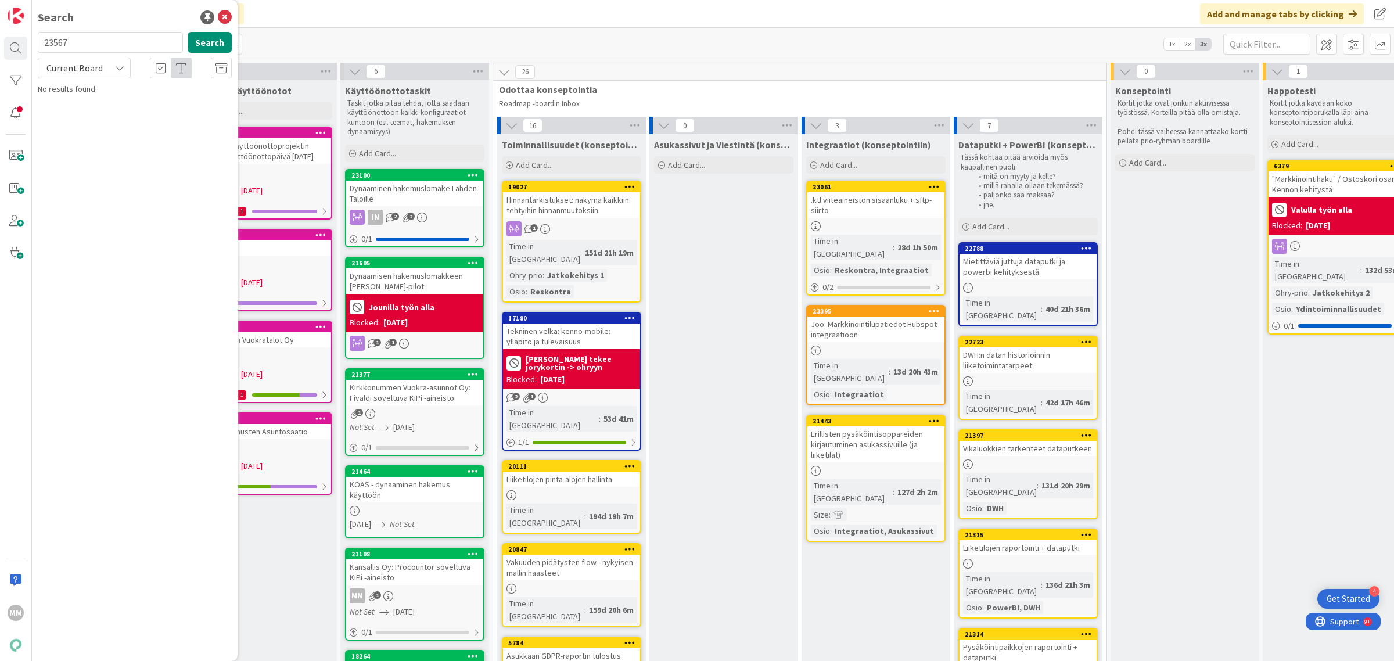
click at [95, 37] on input "23567" at bounding box center [110, 42] width 145 height 21
type input "psoas"
click at [97, 63] on span "Current Board" at bounding box center [74, 68] width 56 height 12
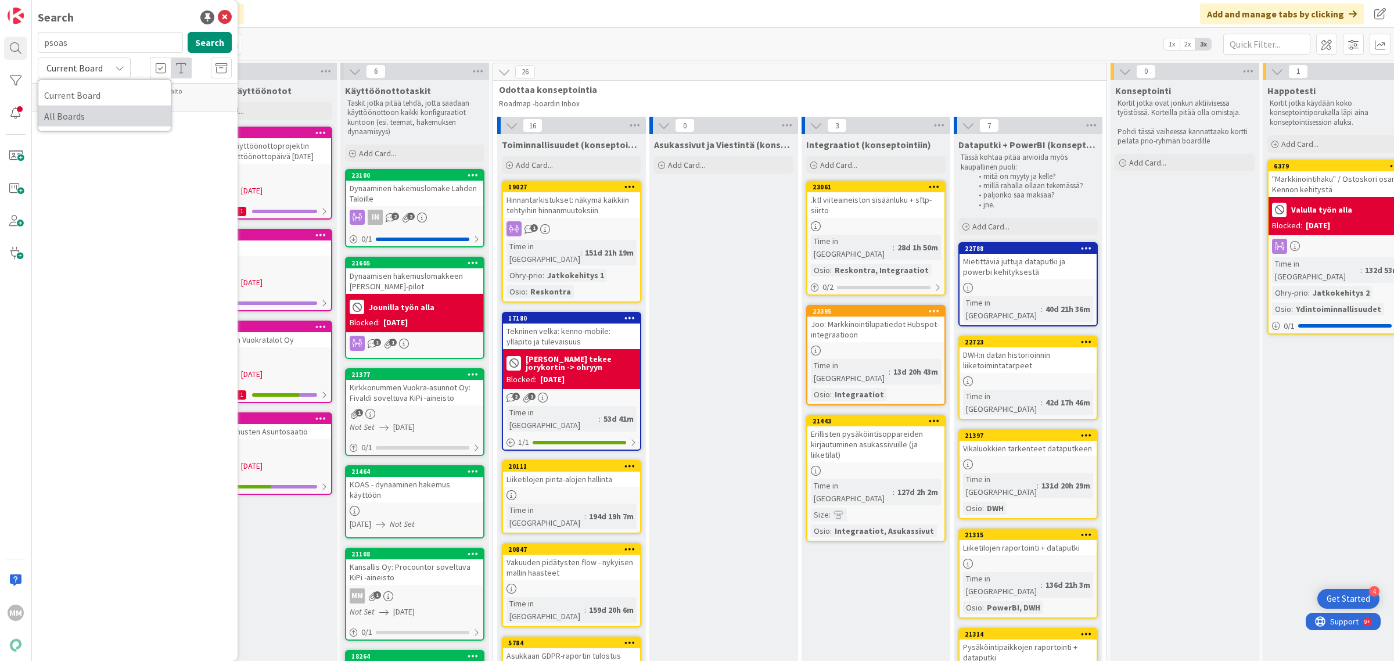
drag, startPoint x: 106, startPoint y: 120, endPoint x: 132, endPoint y: 102, distance: 32.1
click at [106, 120] on span "All Boards" at bounding box center [104, 115] width 121 height 17
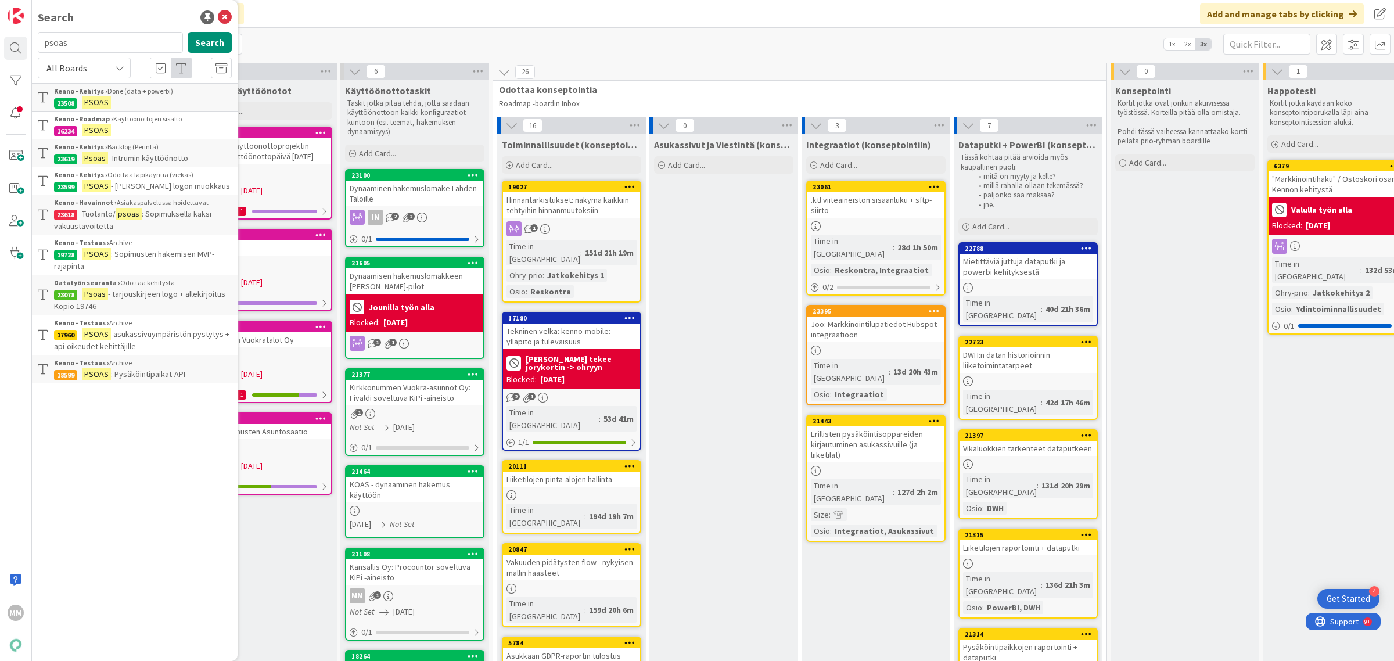
click at [204, 185] on p "PSOAS - teeman logon muokkaus" at bounding box center [143, 186] width 178 height 12
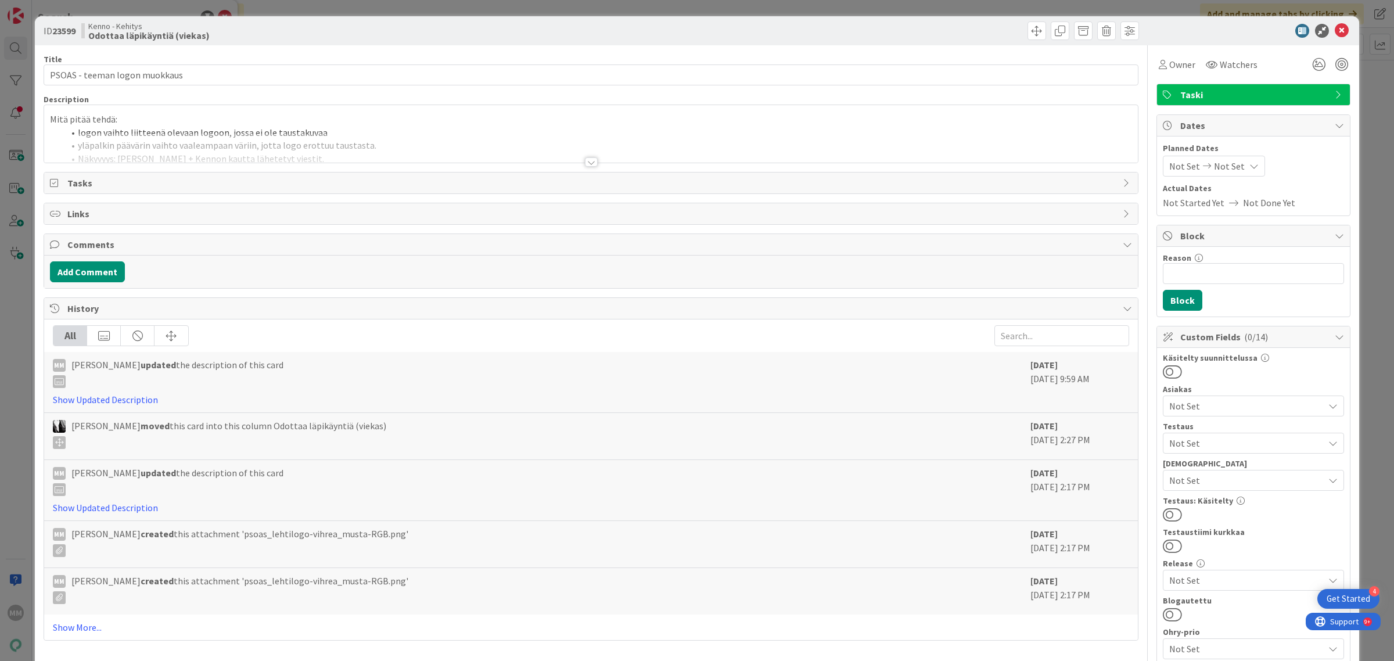
click at [585, 167] on div at bounding box center [591, 161] width 13 height 9
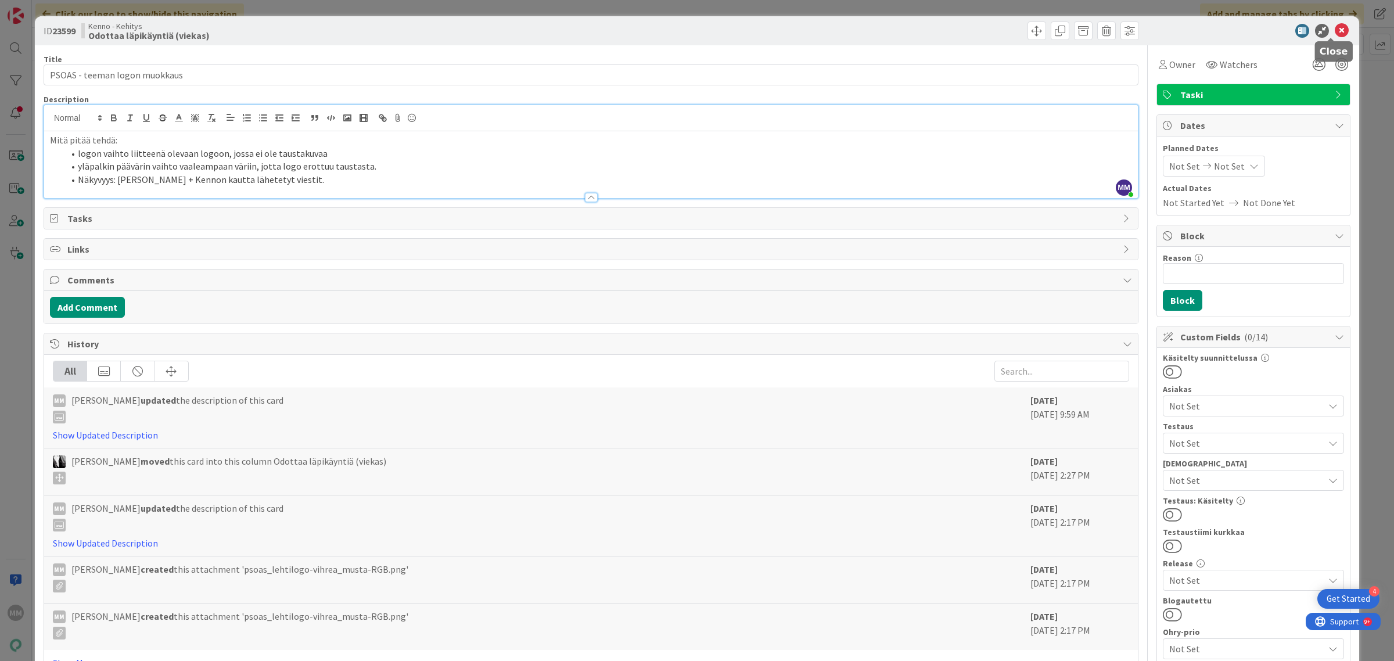
click at [1335, 24] on icon at bounding box center [1342, 31] width 14 height 14
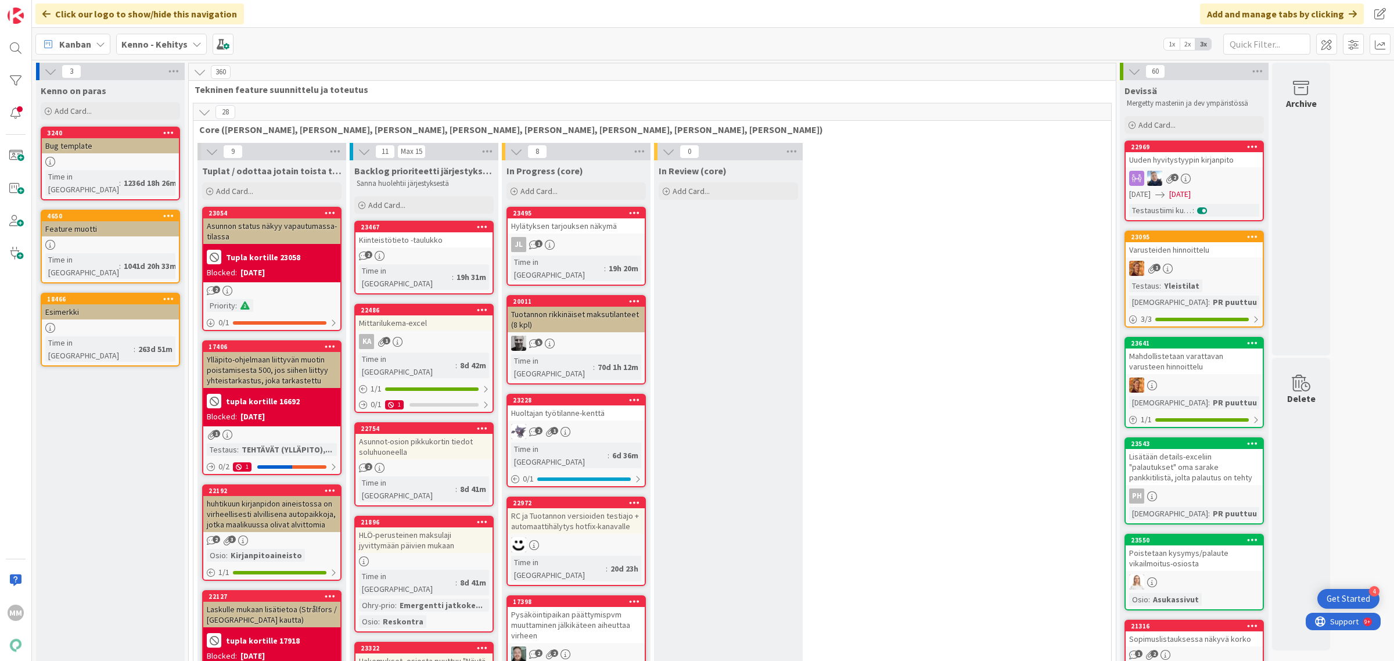
click at [170, 42] on b "Kenno - Kehitys" at bounding box center [154, 44] width 66 height 12
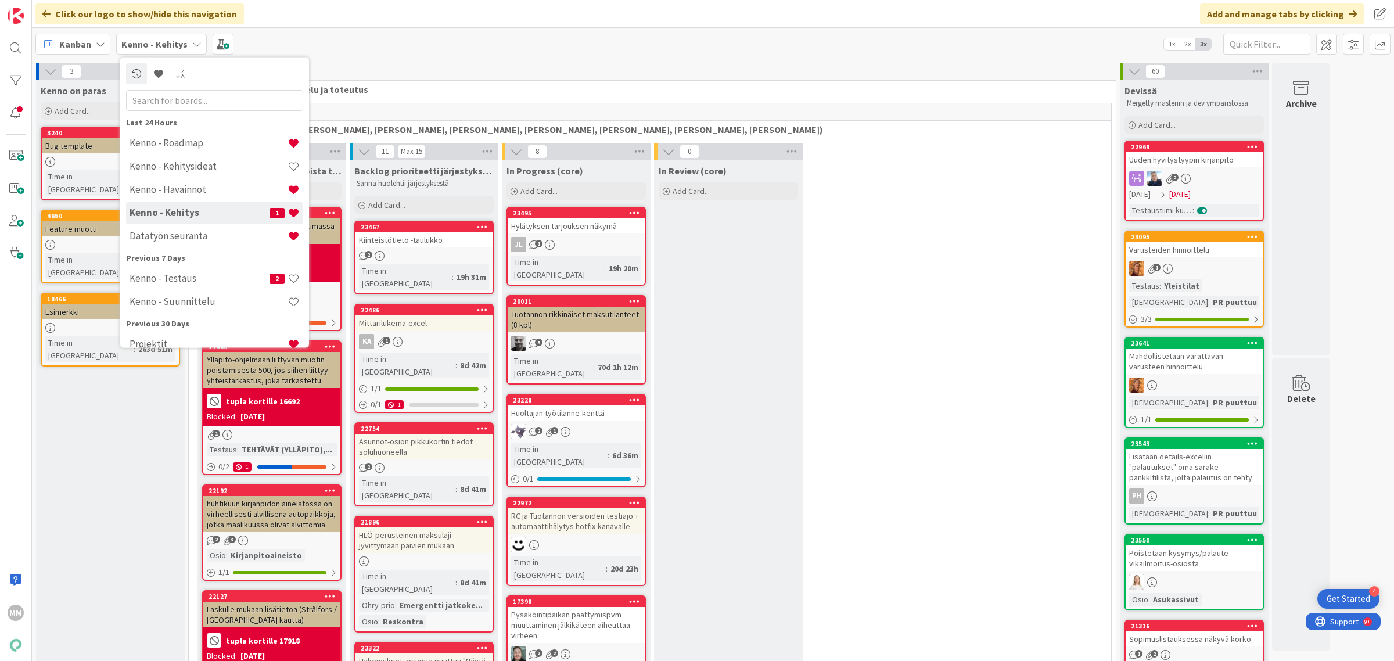
click at [170, 42] on b "Kenno - Kehitys" at bounding box center [154, 44] width 66 height 12
